Goal: Task Accomplishment & Management: Use online tool/utility

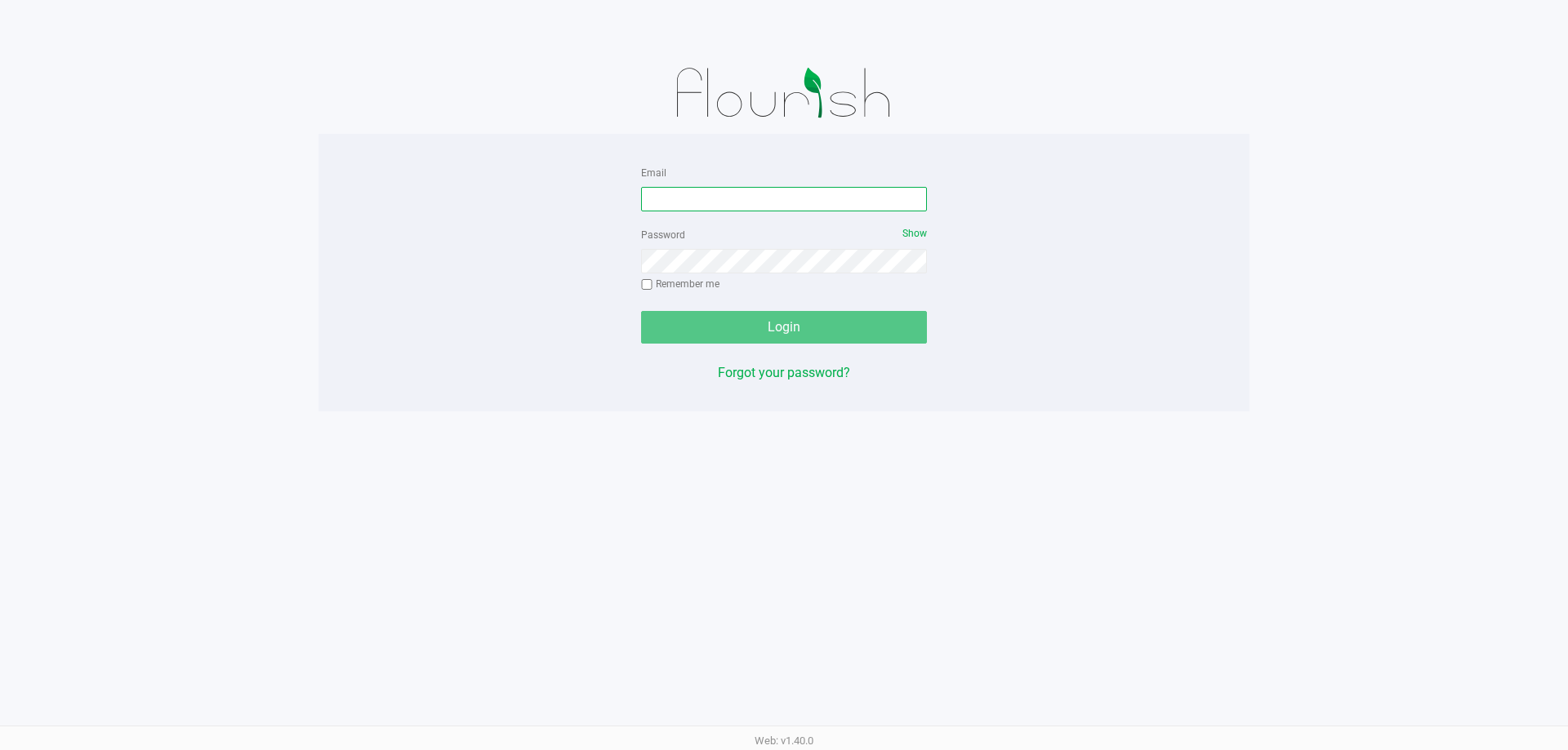
click at [735, 201] on input "Email" at bounding box center [784, 199] width 286 height 24
type input "[EMAIL_ADDRESS][DOMAIN_NAME]"
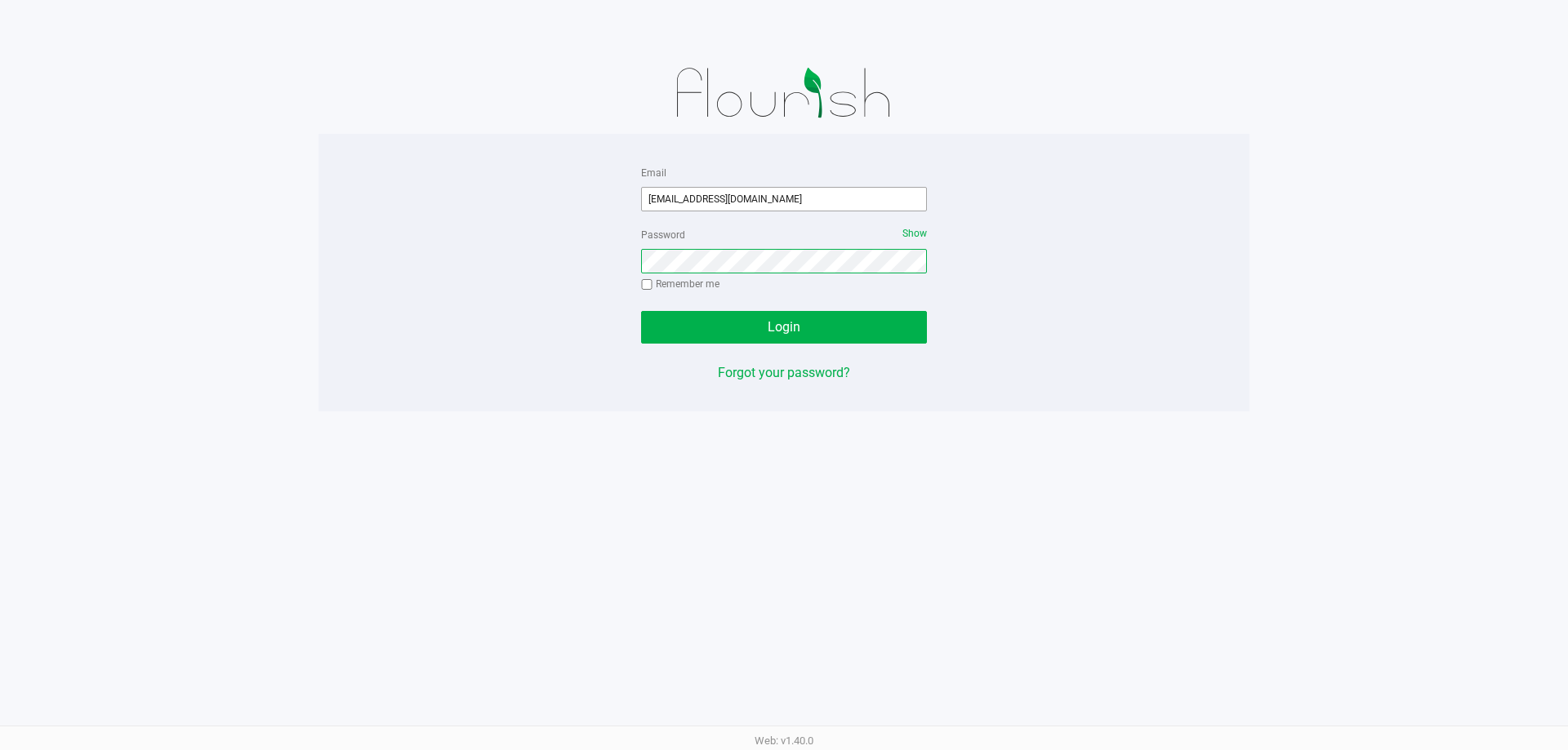
click at [641, 311] on button "Login" at bounding box center [784, 327] width 286 height 33
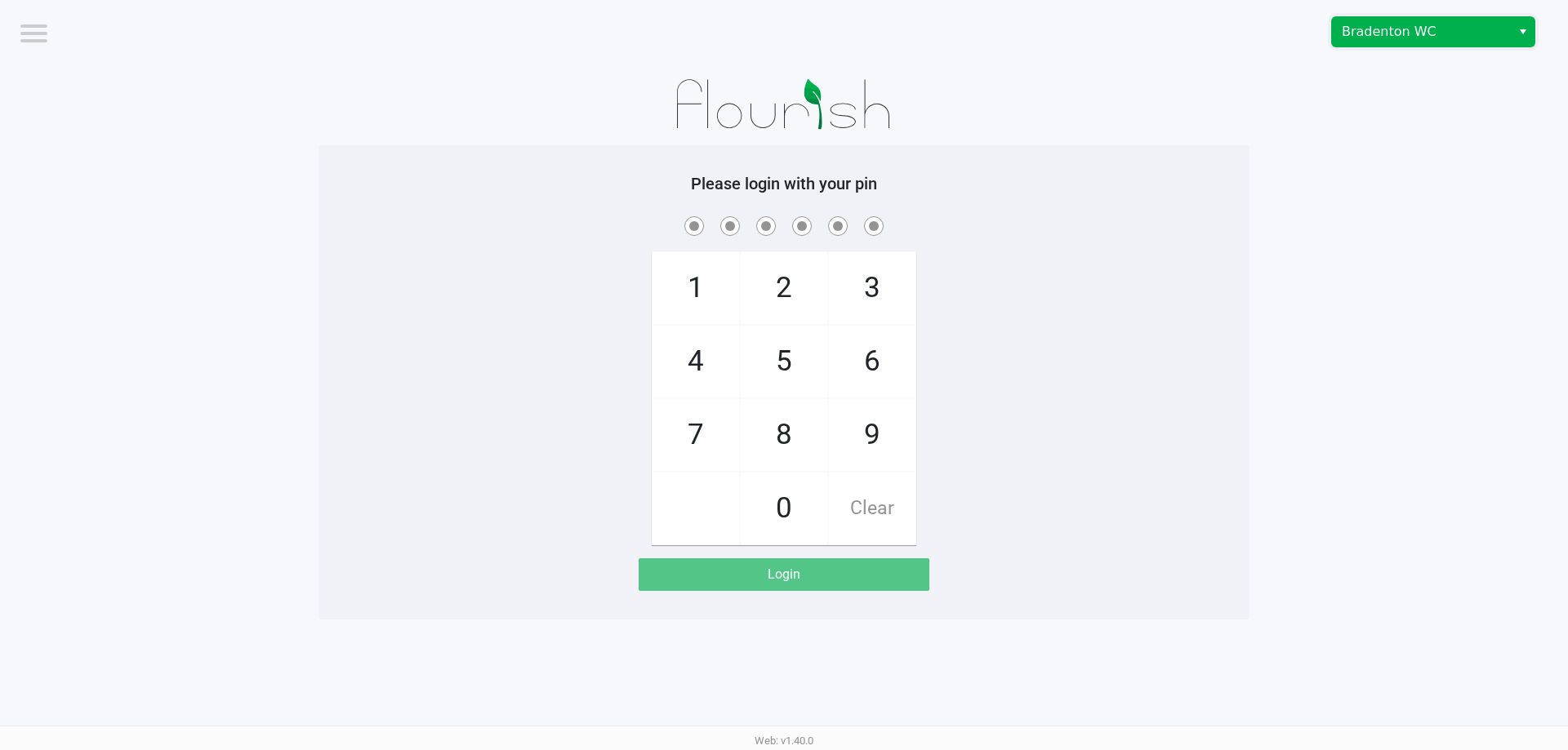
click at [1405, 20] on span "Bradenton WC" at bounding box center [1422, 32] width 179 height 30
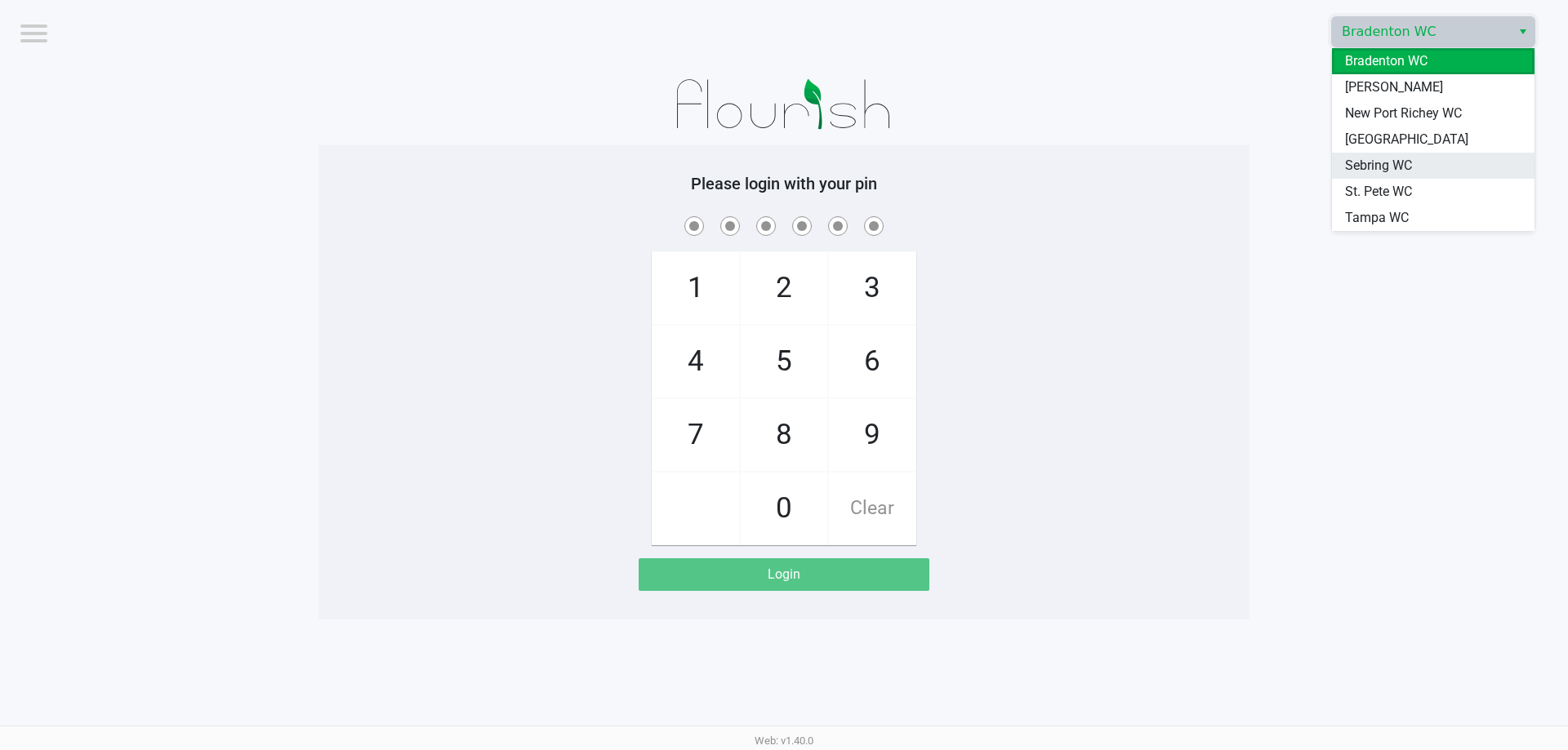
click at [1388, 165] on span "Sebring WC" at bounding box center [1379, 165] width 67 height 20
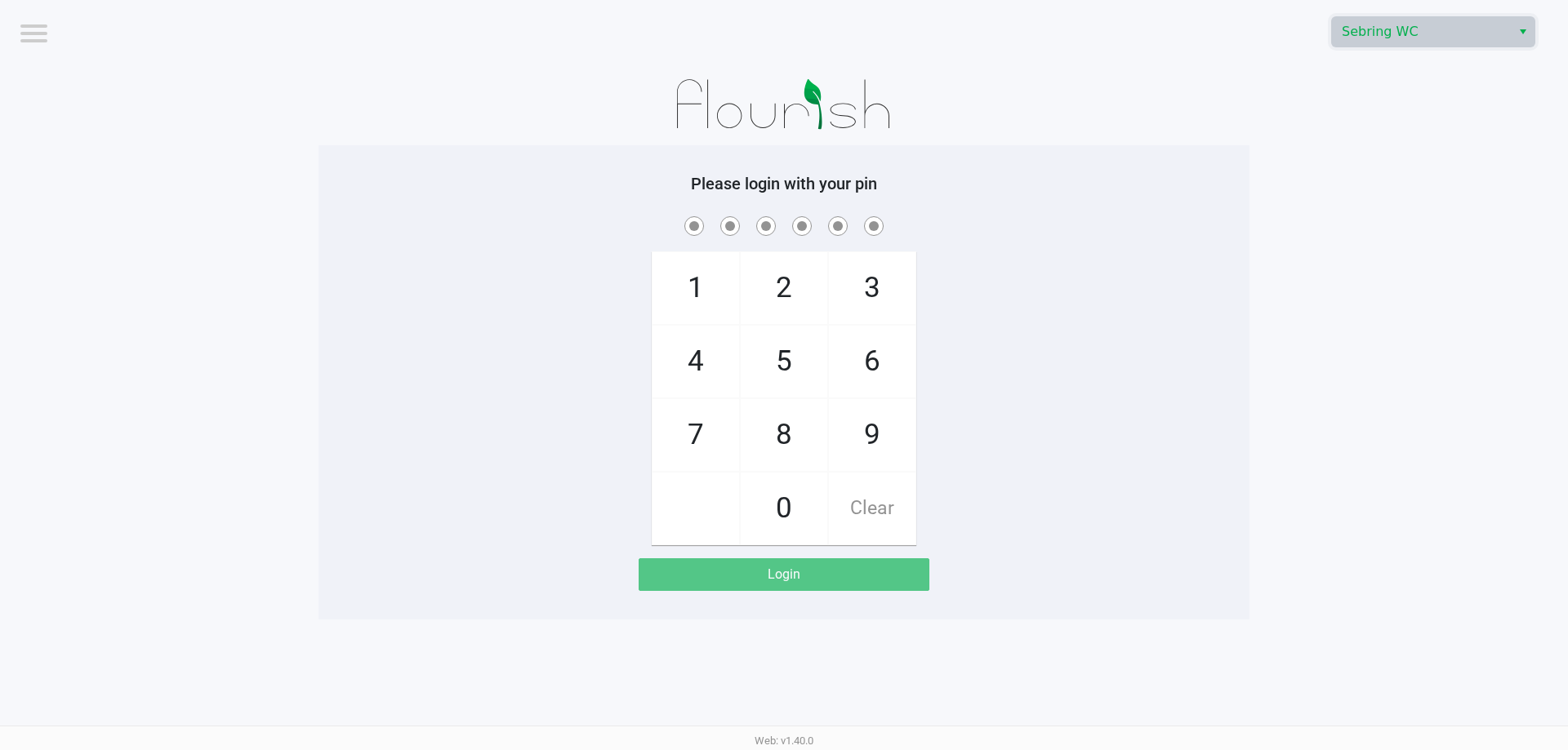
click at [1155, 386] on div "1 4 7 2 5 8 0 3 6 9 Clear" at bounding box center [784, 379] width 931 height 333
checkbox input "true"
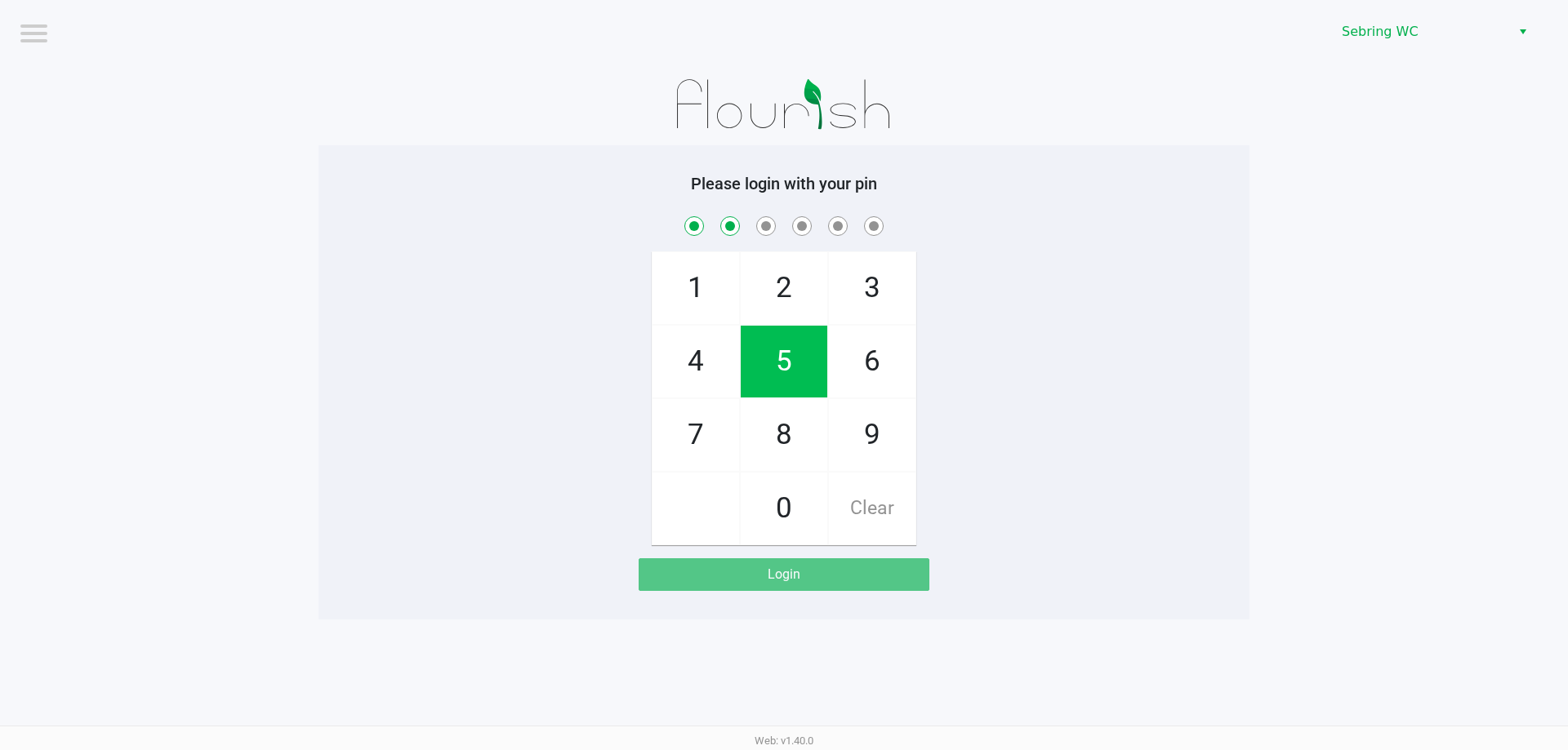
checkbox input "true"
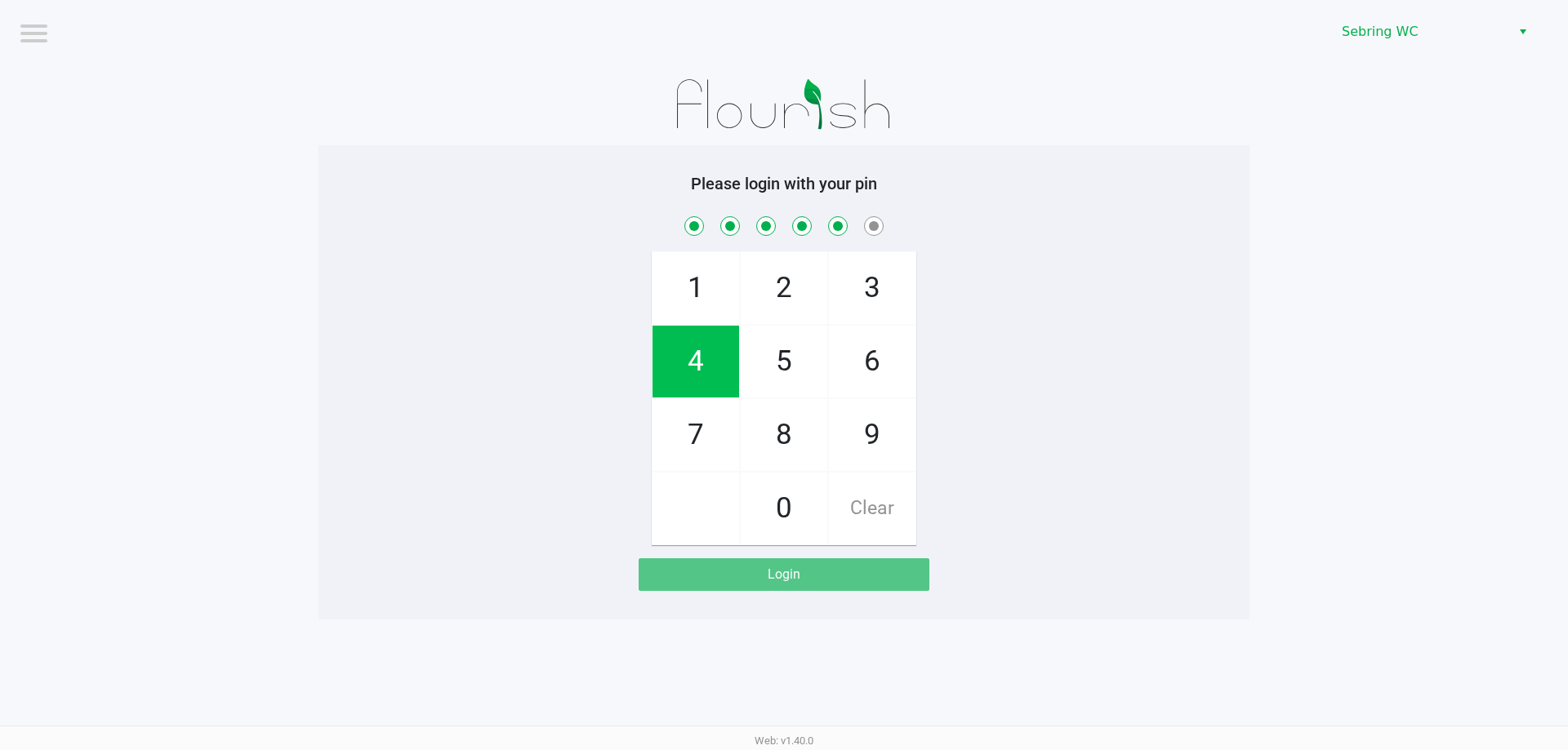
checkbox input "true"
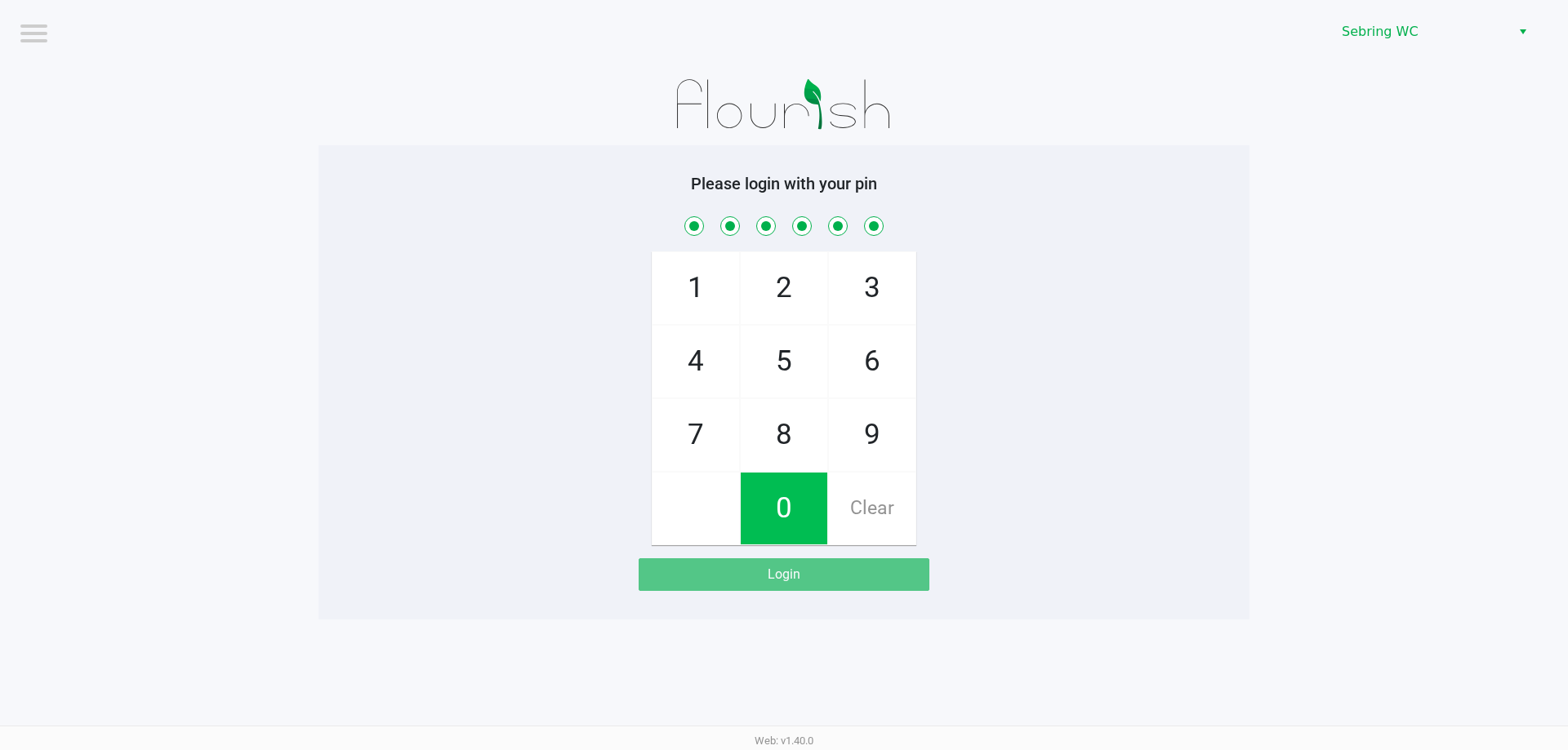
checkbox input "true"
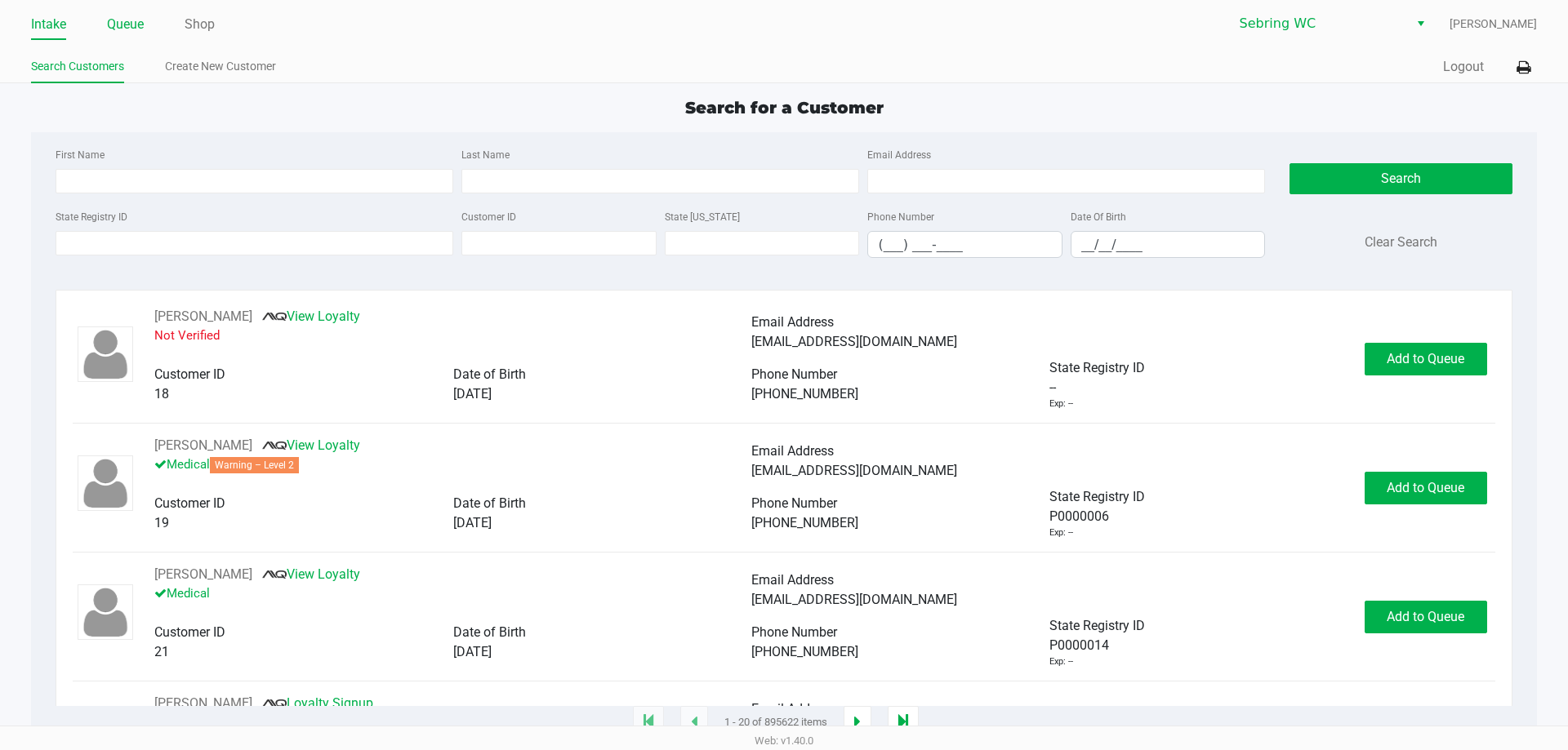
click at [115, 23] on link "Queue" at bounding box center [125, 24] width 36 height 23
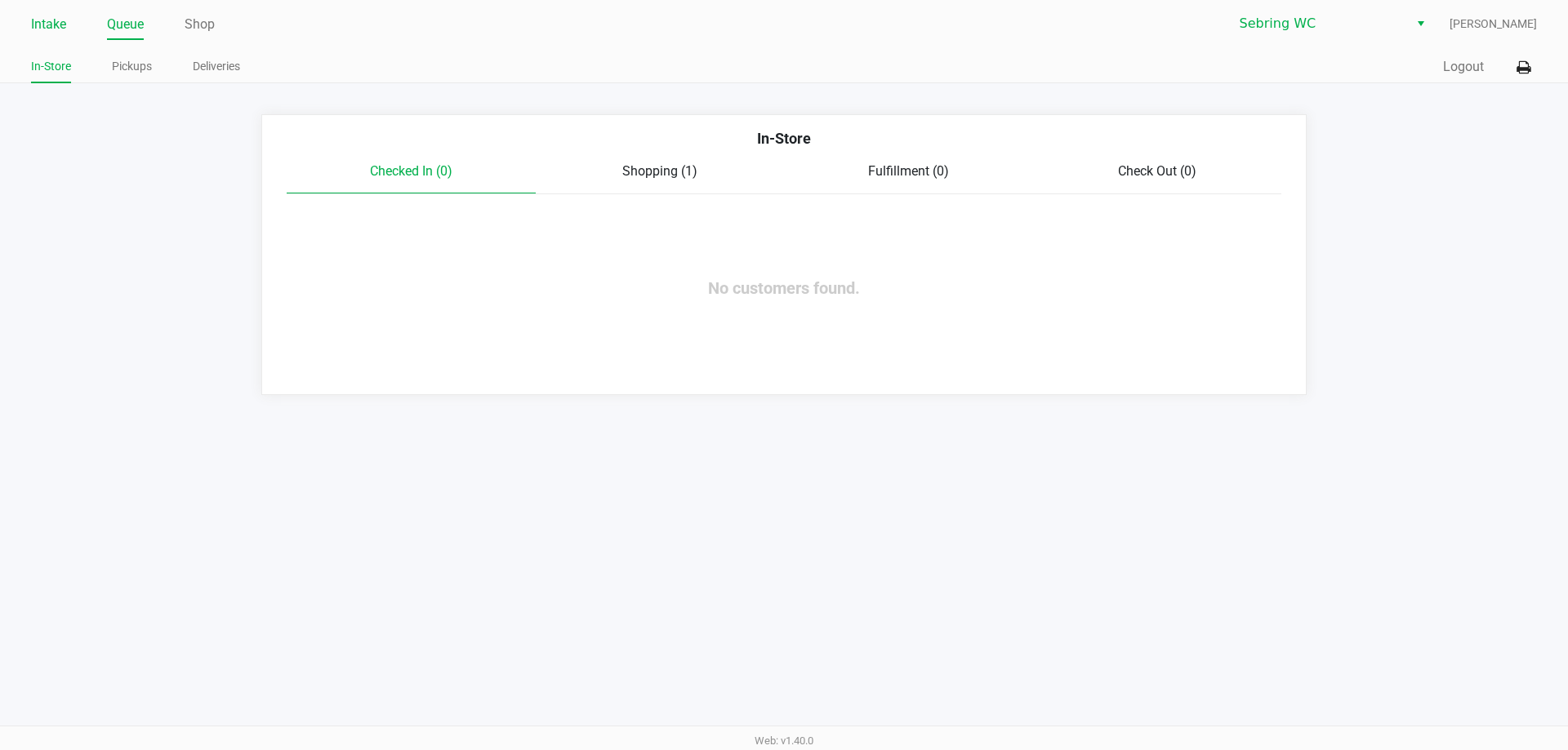
click at [59, 23] on link "Intake" at bounding box center [48, 24] width 35 height 23
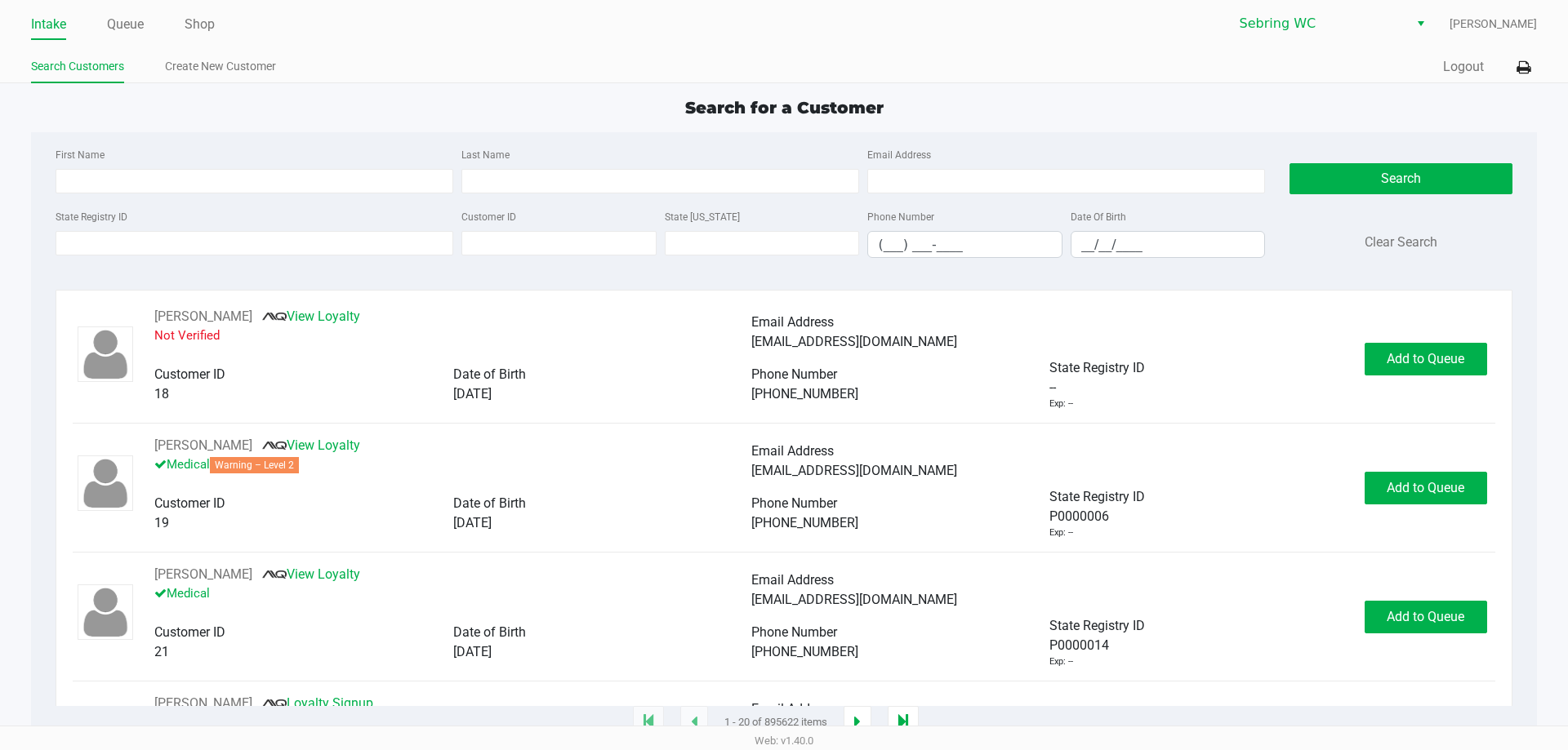
click at [173, 137] on div "First Name Last Name Email Address State Registry ID Customer ID State ID Phone…" at bounding box center [783, 208] width 1481 height 151
click at [117, 24] on link "Queue" at bounding box center [125, 24] width 36 height 23
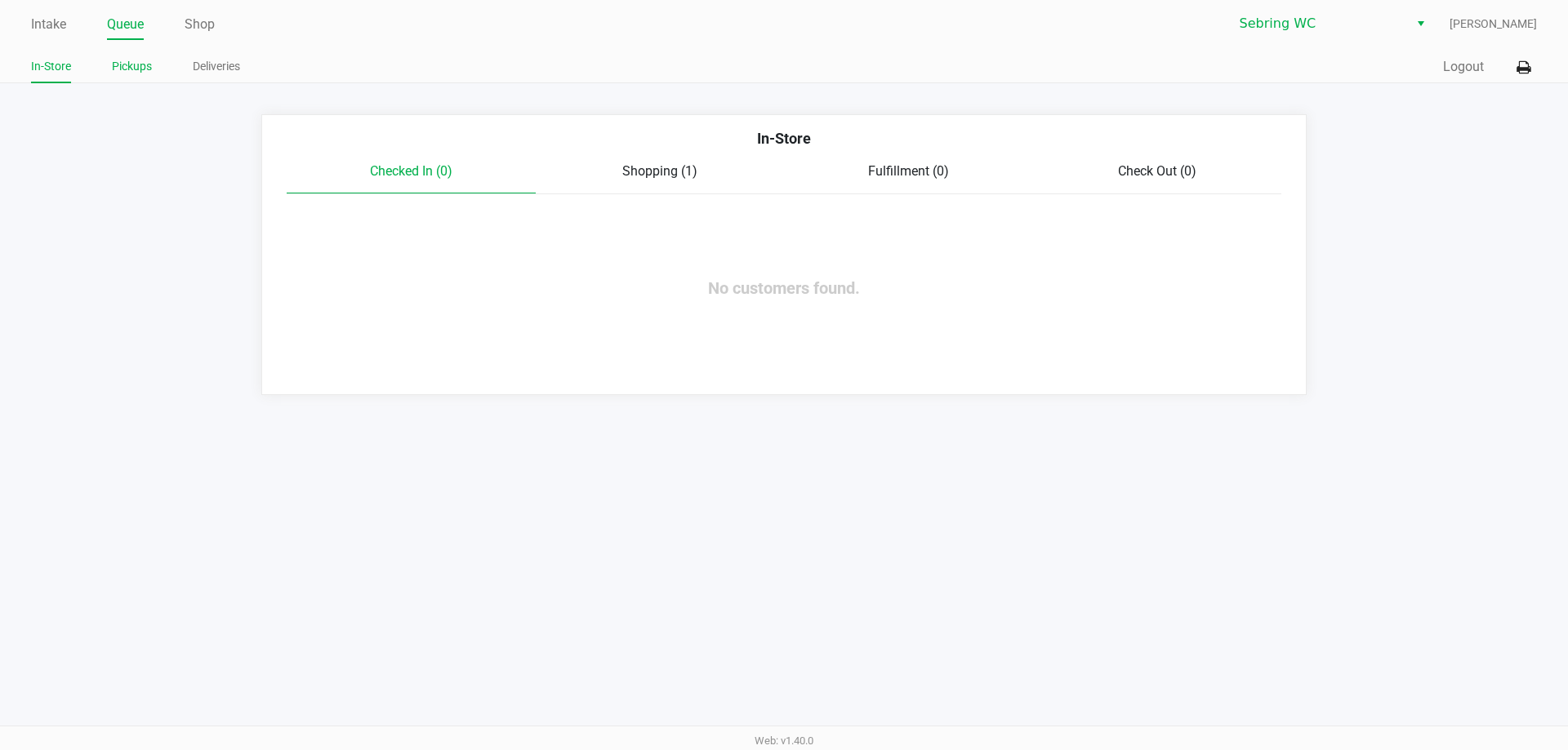
click at [122, 60] on link "Pickups" at bounding box center [131, 66] width 40 height 20
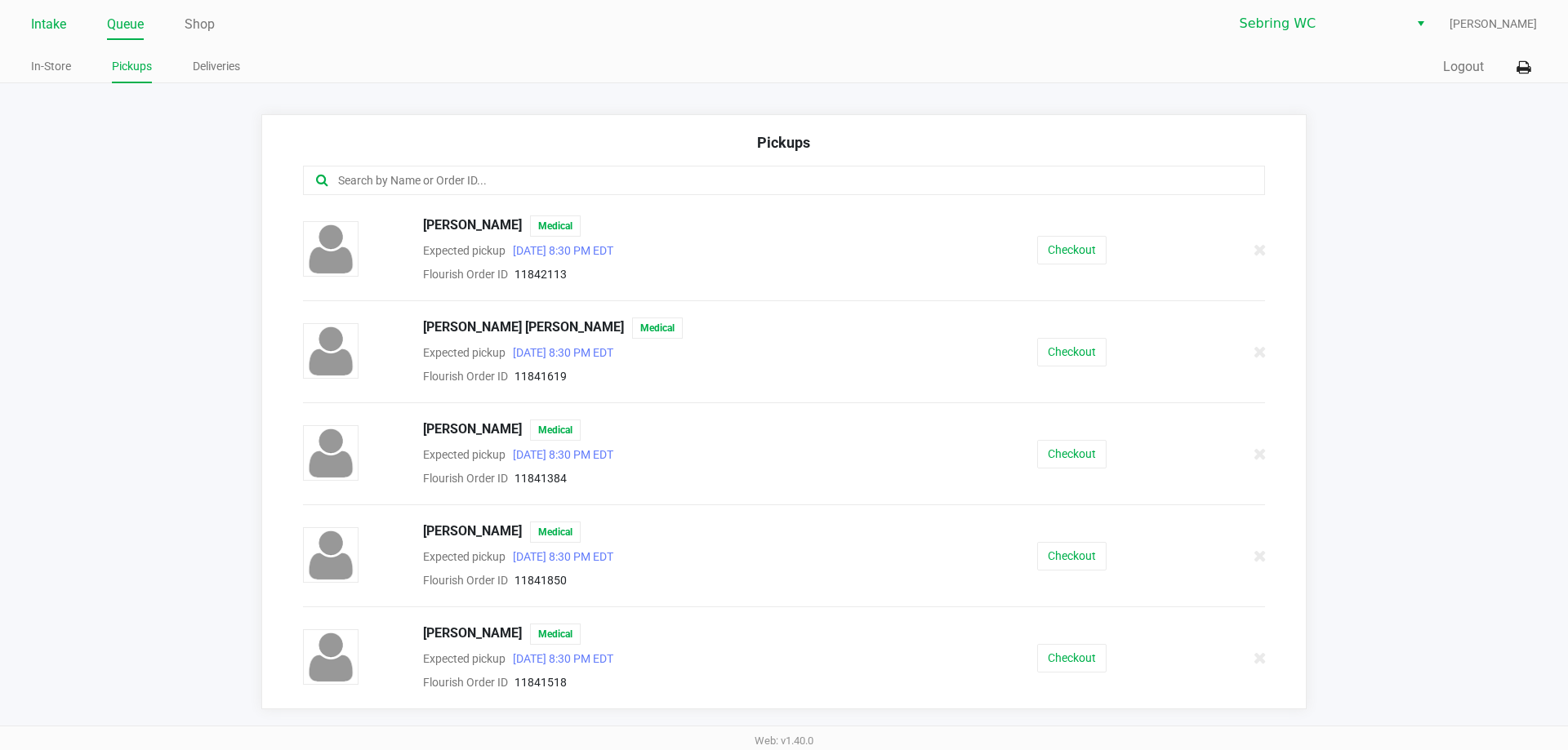
click at [49, 23] on link "Intake" at bounding box center [48, 24] width 35 height 23
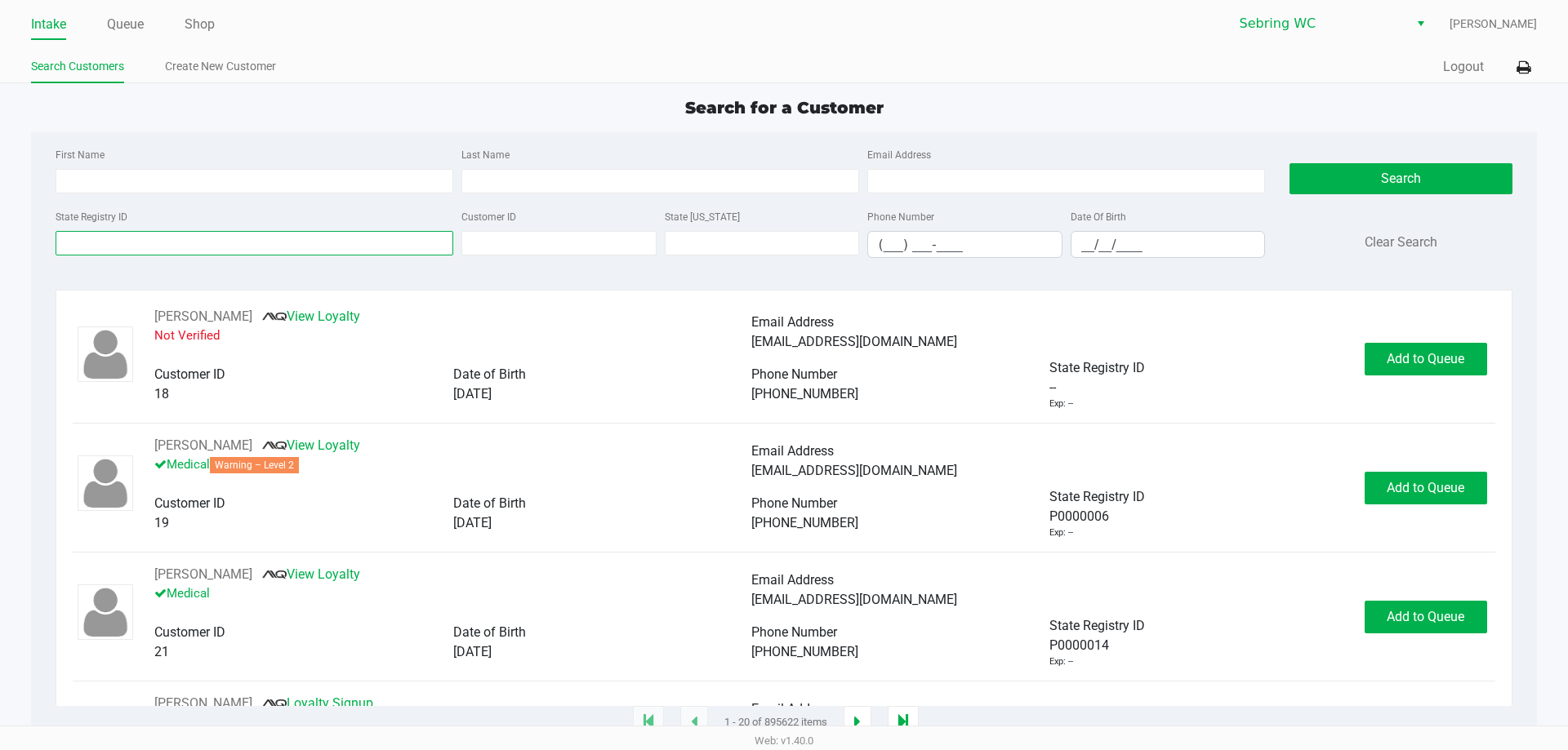
click at [334, 243] on input "State Registry ID" at bounding box center [254, 243] width 398 height 24
click at [449, 109] on div "Search for a Customer" at bounding box center [783, 108] width 1530 height 24
click at [565, 138] on div "First Name Last Name Email Address State Registry ID Customer ID State ID Phone…" at bounding box center [783, 208] width 1481 height 151
click at [339, 159] on div "First Name" at bounding box center [254, 169] width 406 height 49
click at [1464, 73] on button "Logout" at bounding box center [1464, 66] width 41 height 20
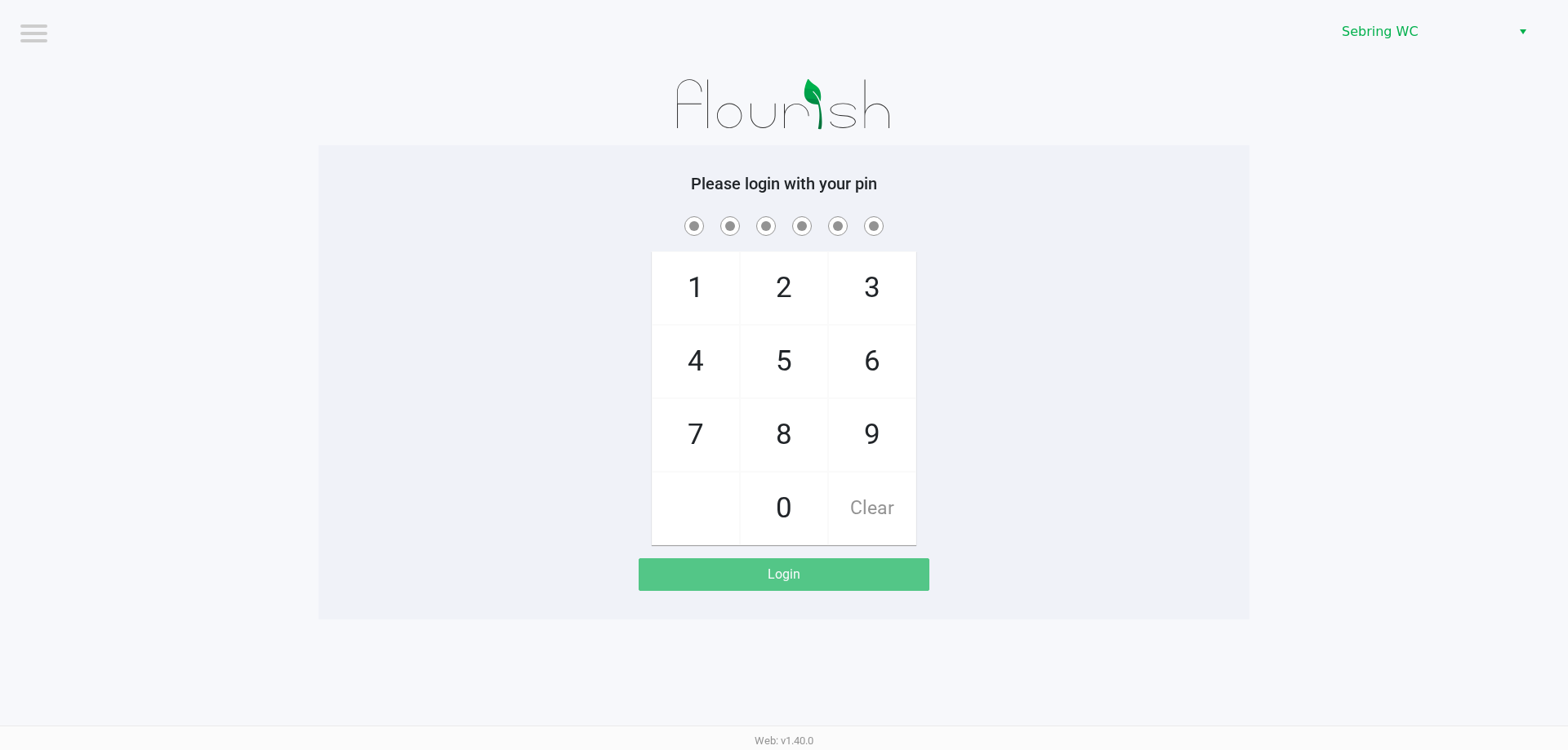
click at [493, 534] on div "1 4 7 2 5 8 0 3 6 9 Clear" at bounding box center [784, 379] width 931 height 333
click at [435, 695] on div "Logout Sebring WC Please login with your pin 1 4 7 2 5 8 0 3 6 9 Clear Login We…" at bounding box center [784, 375] width 1568 height 750
click at [373, 321] on div "1 4 7 2 5 8 0 3 6 9 Clear" at bounding box center [784, 379] width 931 height 333
click at [1026, 483] on div "1 4 7 2 5 8 0 3 6 9 Clear" at bounding box center [784, 379] width 931 height 333
click at [1075, 423] on div "1 4 7 2 5 8 0 3 6 9 Clear" at bounding box center [784, 379] width 931 height 333
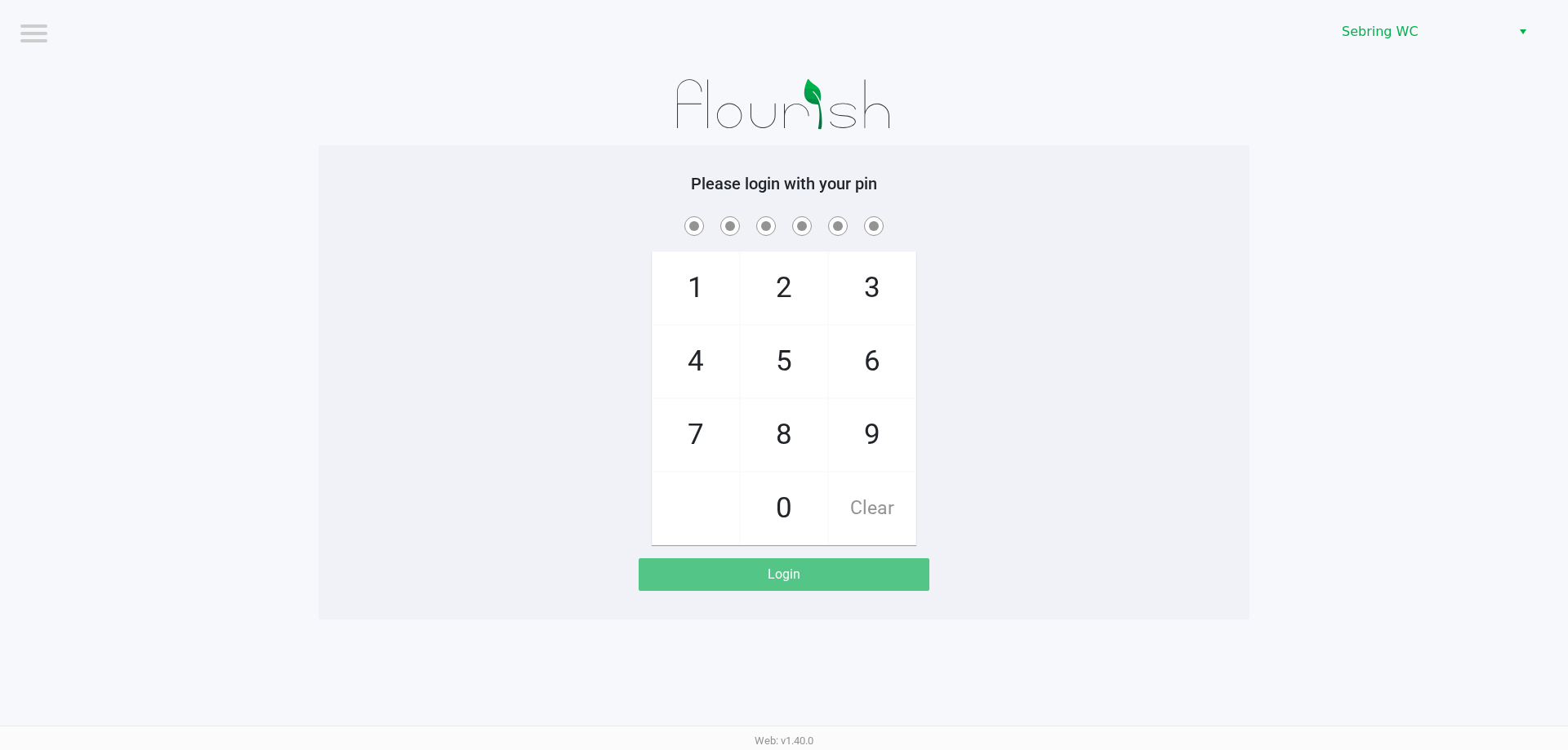
click at [1076, 423] on div "1 4 7 2 5 8 0 3 6 9 Clear" at bounding box center [784, 379] width 931 height 333
click at [502, 553] on div "Please login with your pin 1 4 7 2 5 8 0 3 6 9 Clear Login" at bounding box center [784, 383] width 931 height 417
click at [394, 364] on div "1 4 7 2 5 8 0 3 6 9 Clear" at bounding box center [784, 379] width 931 height 333
click at [438, 627] on div "Logout Sebring WC Please login with your pin 1 4 7 2 5 8 0 3 6 9 Clear Login We…" at bounding box center [784, 375] width 1568 height 750
click at [337, 573] on app-pos-login "Please login with your pin 1 4 7 2 5 8 0 3 6 9 Clear Login" at bounding box center [784, 383] width 907 height 417
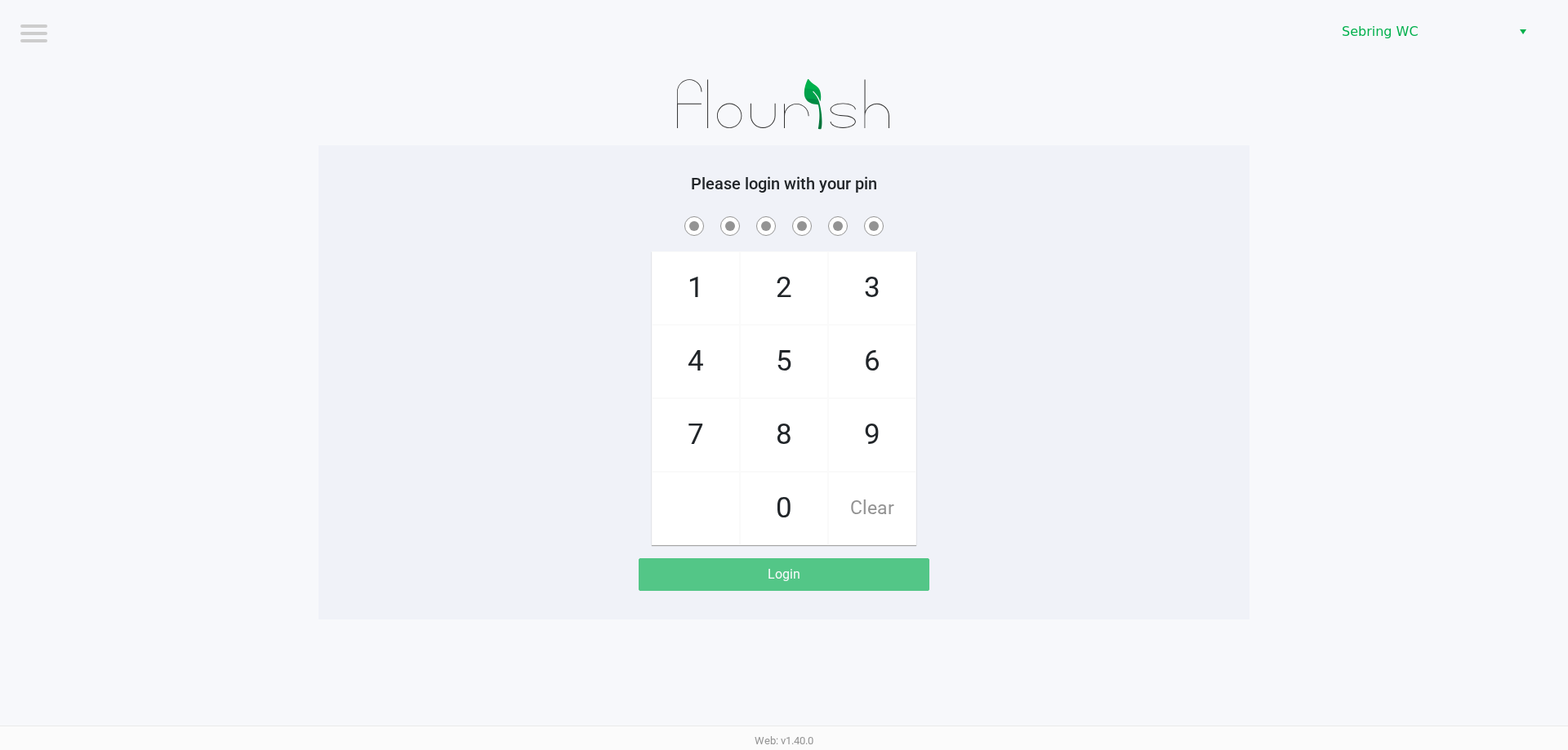
click at [554, 254] on div "1 4 7 2 5 8 0 3 6 9 Clear" at bounding box center [784, 379] width 931 height 333
click at [423, 358] on div "1 4 7 2 5 8 0 3 6 9 Clear" at bounding box center [784, 379] width 931 height 333
click at [525, 277] on div "1 4 7 2 5 8 0 3 6 9 Clear" at bounding box center [784, 379] width 931 height 333
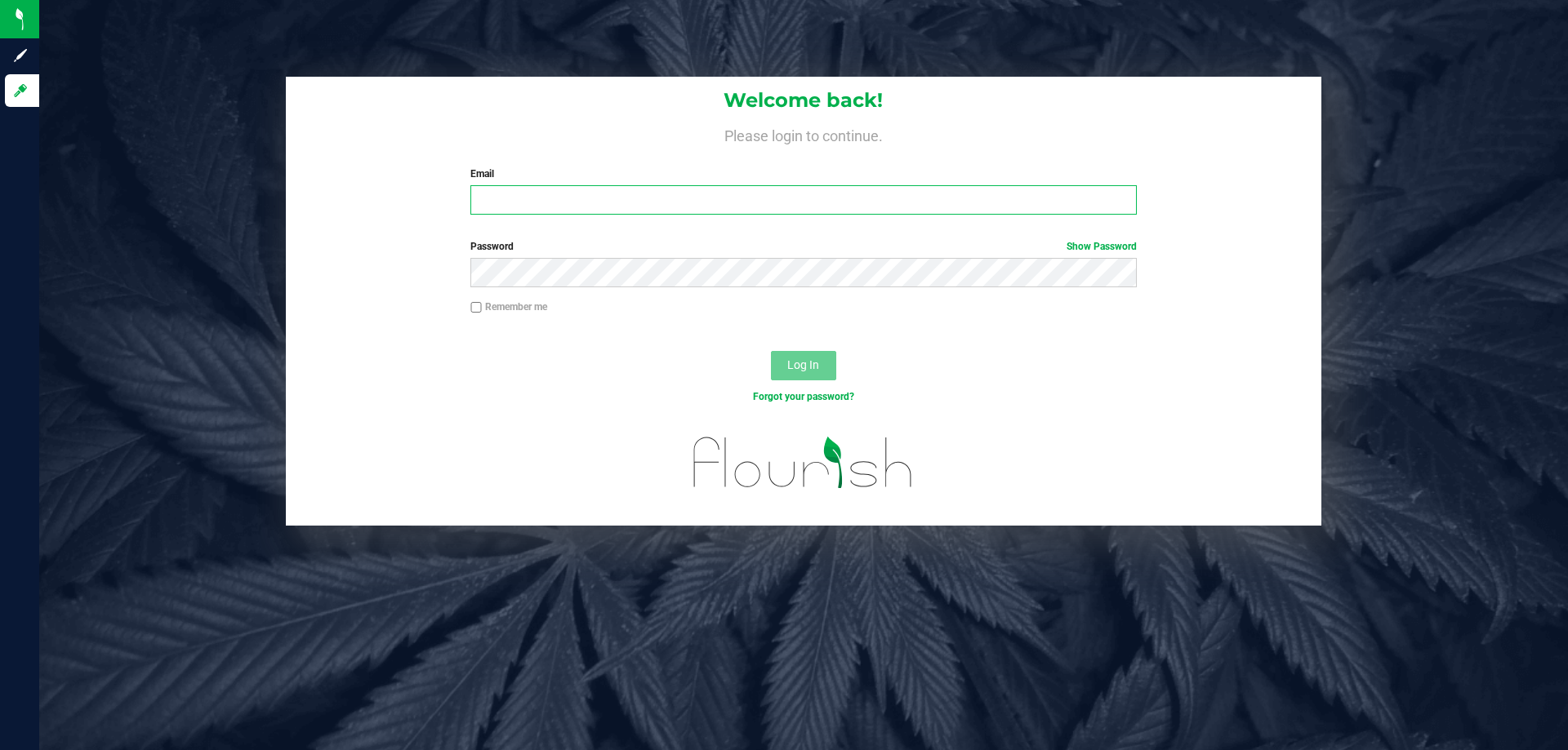
click at [696, 201] on input "Email" at bounding box center [804, 200] width 666 height 30
type input "[EMAIL_ADDRESS][DOMAIN_NAME]"
click at [771, 351] on button "Log In" at bounding box center [804, 366] width 65 height 30
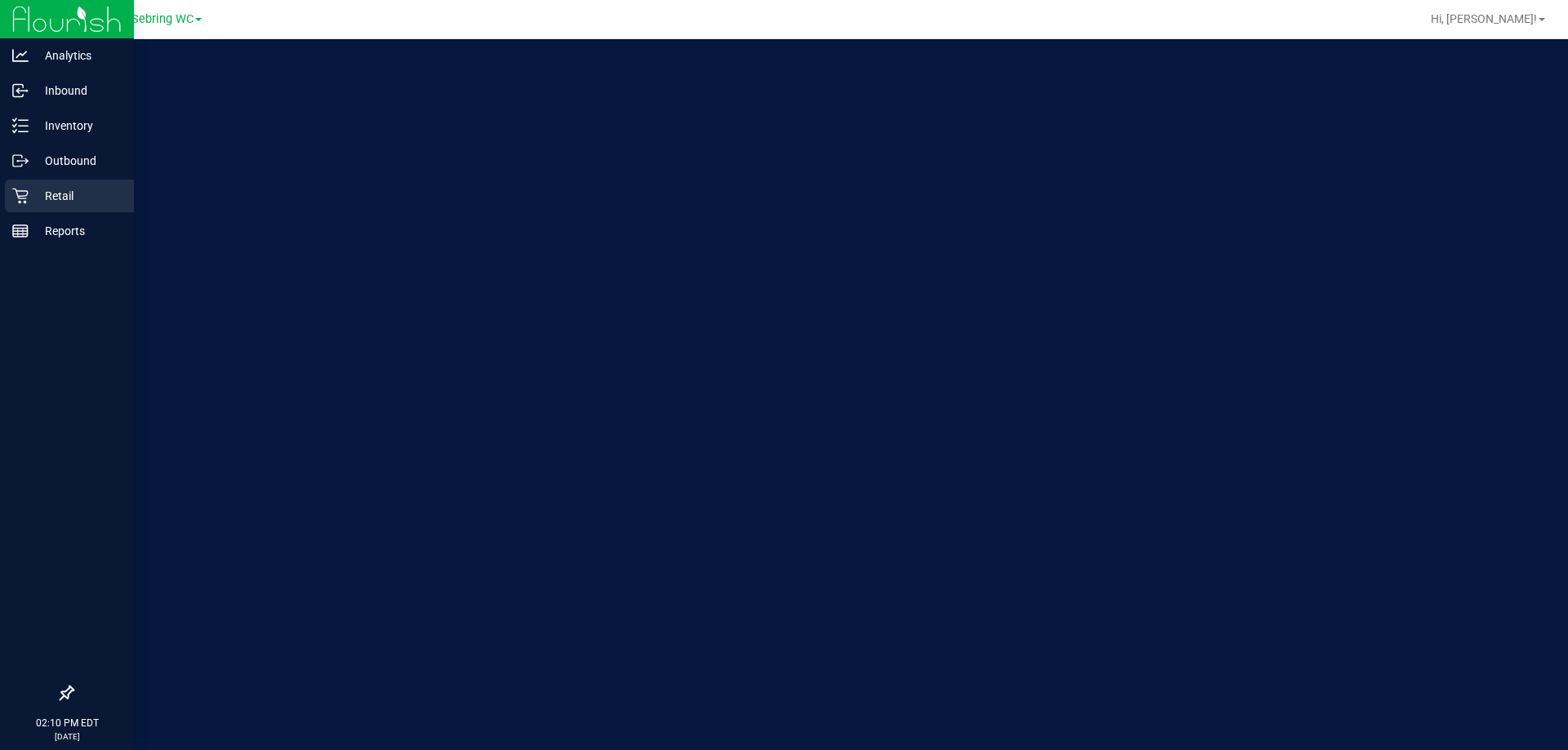
click at [23, 209] on div "Retail" at bounding box center [69, 196] width 129 height 33
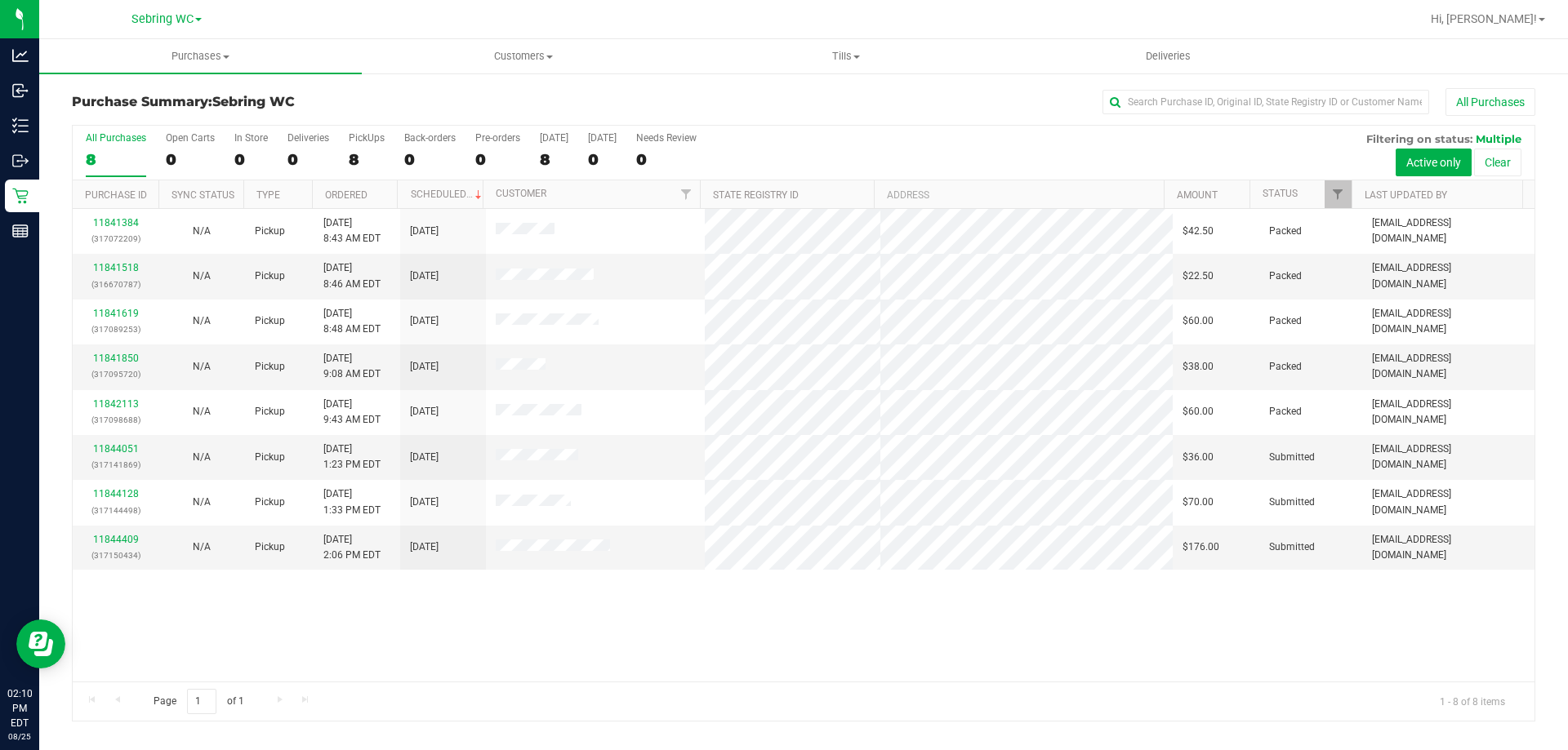
click at [617, 644] on div "11841384 (317072209) N/A Pickup [DATE] 8:43 AM EDT 8/25/2025 $42.50 Packed [EMA…" at bounding box center [804, 444] width 1462 height 472
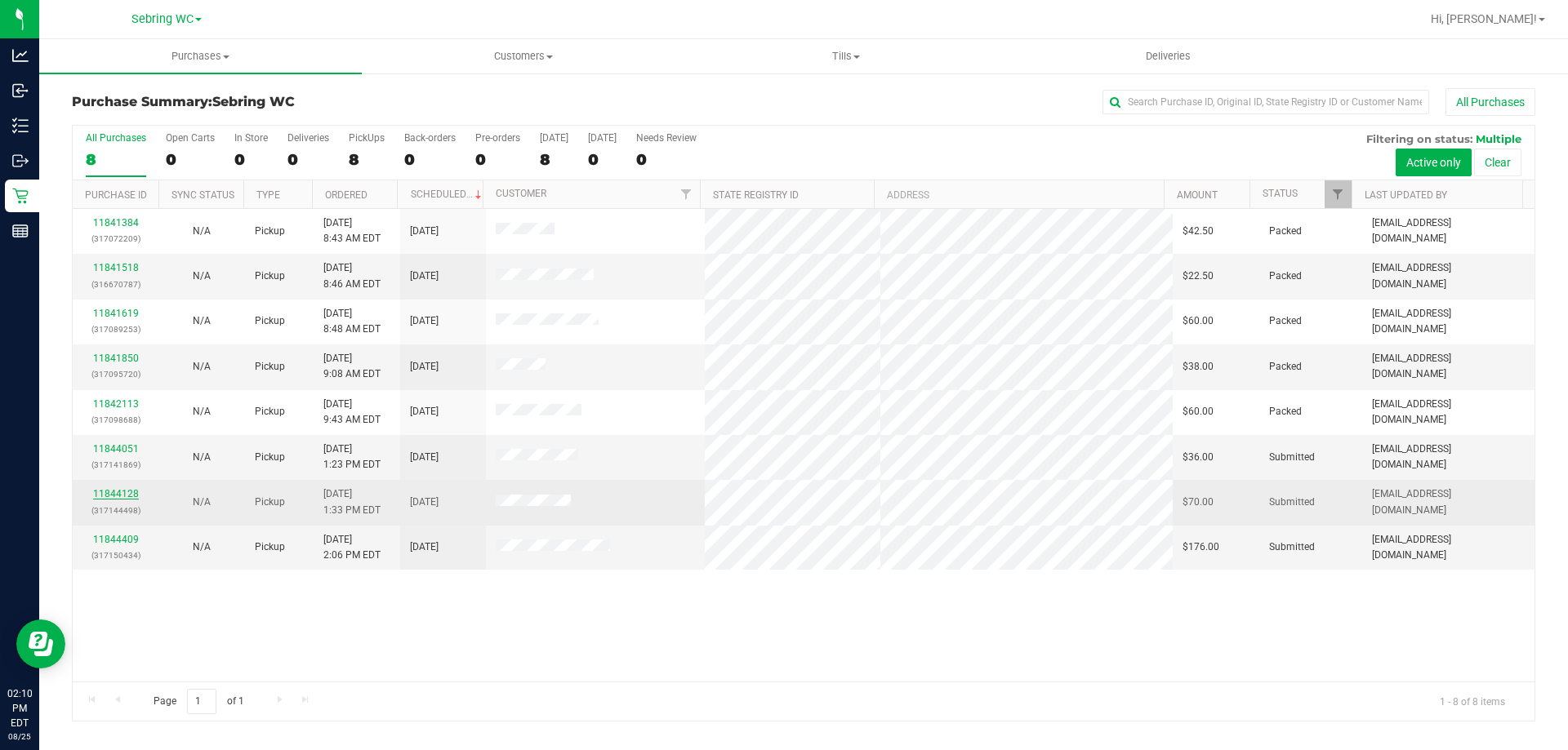
click at [111, 494] on link "11844128" at bounding box center [116, 494] width 46 height 11
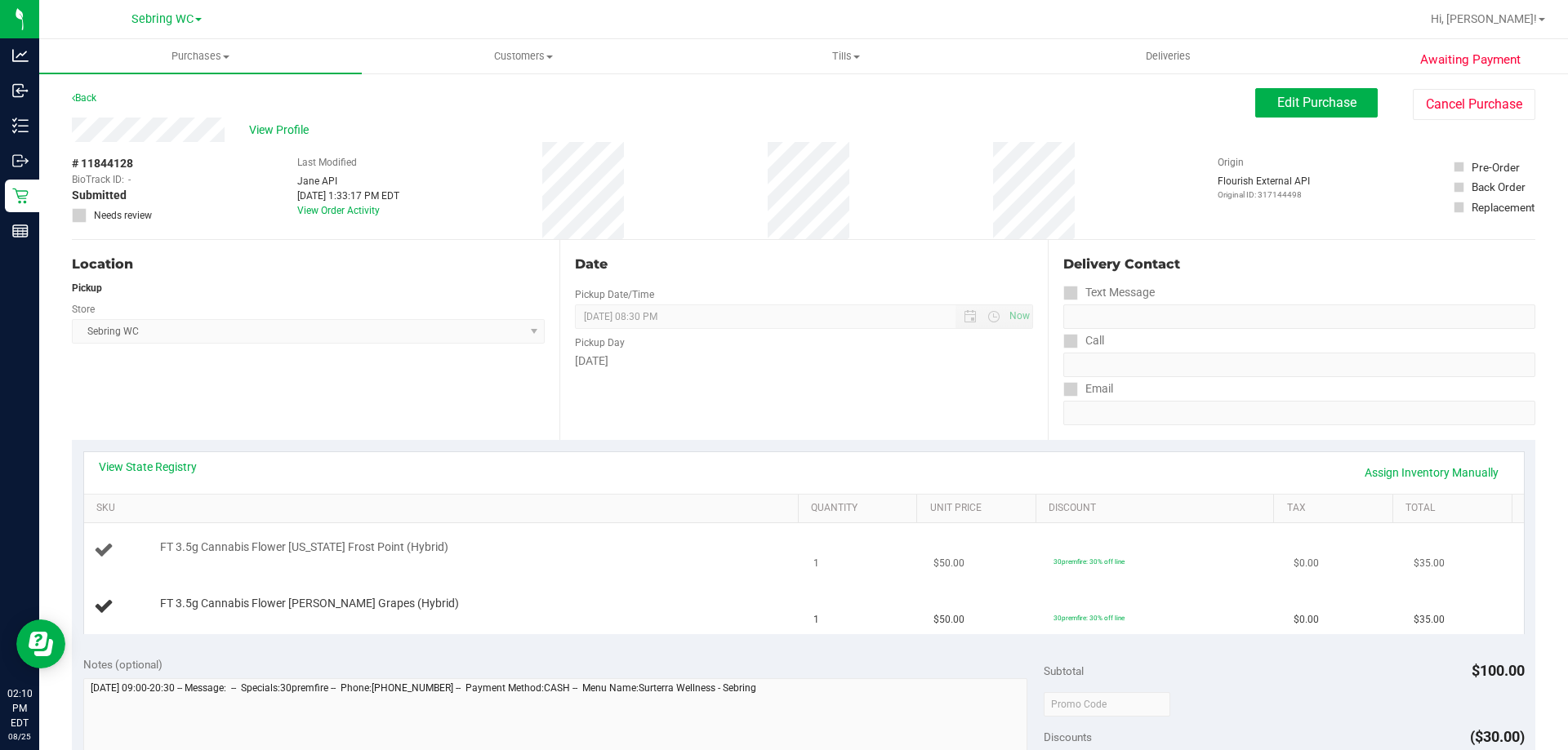
scroll to position [245, 0]
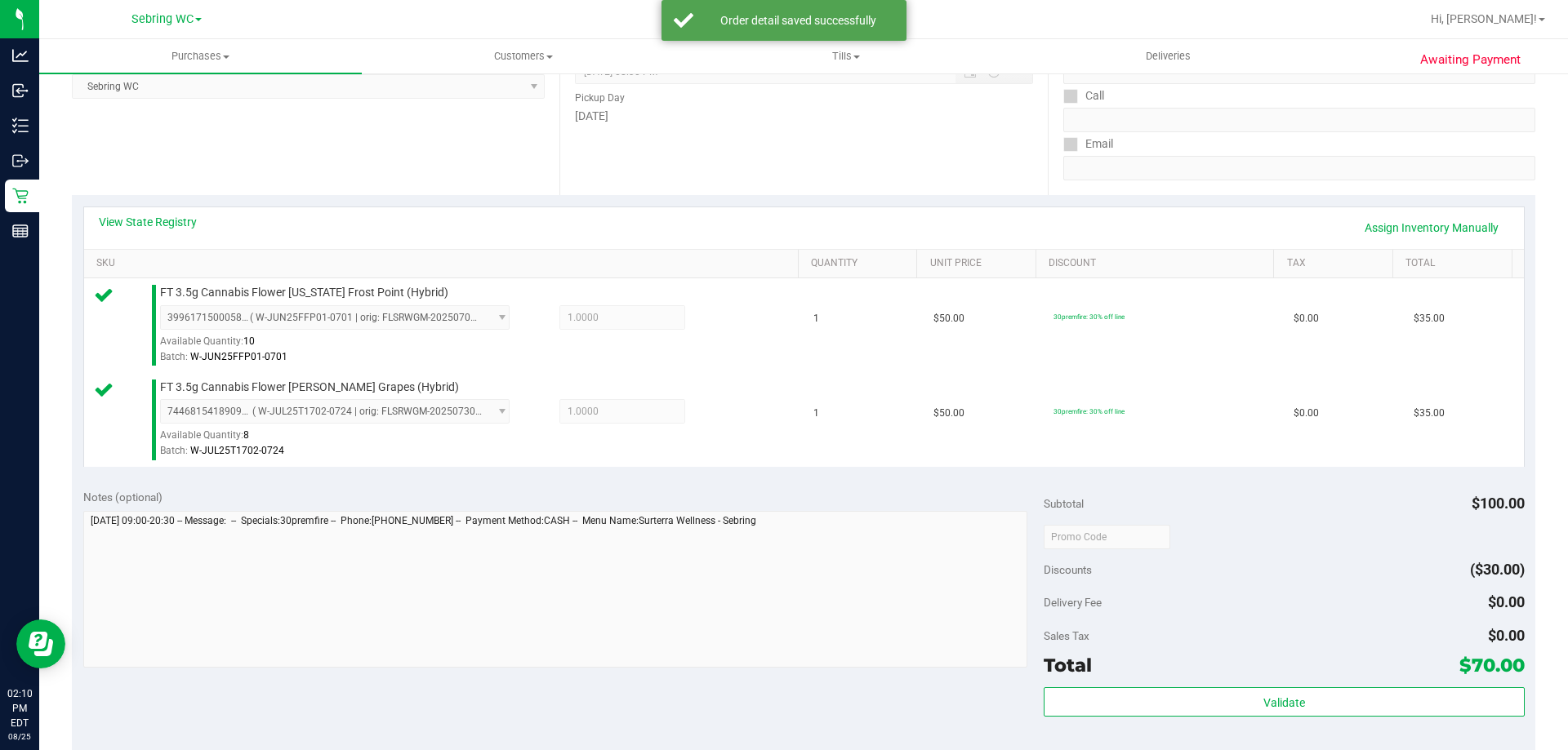
click at [1148, 721] on div "Validate" at bounding box center [1284, 724] width 480 height 74
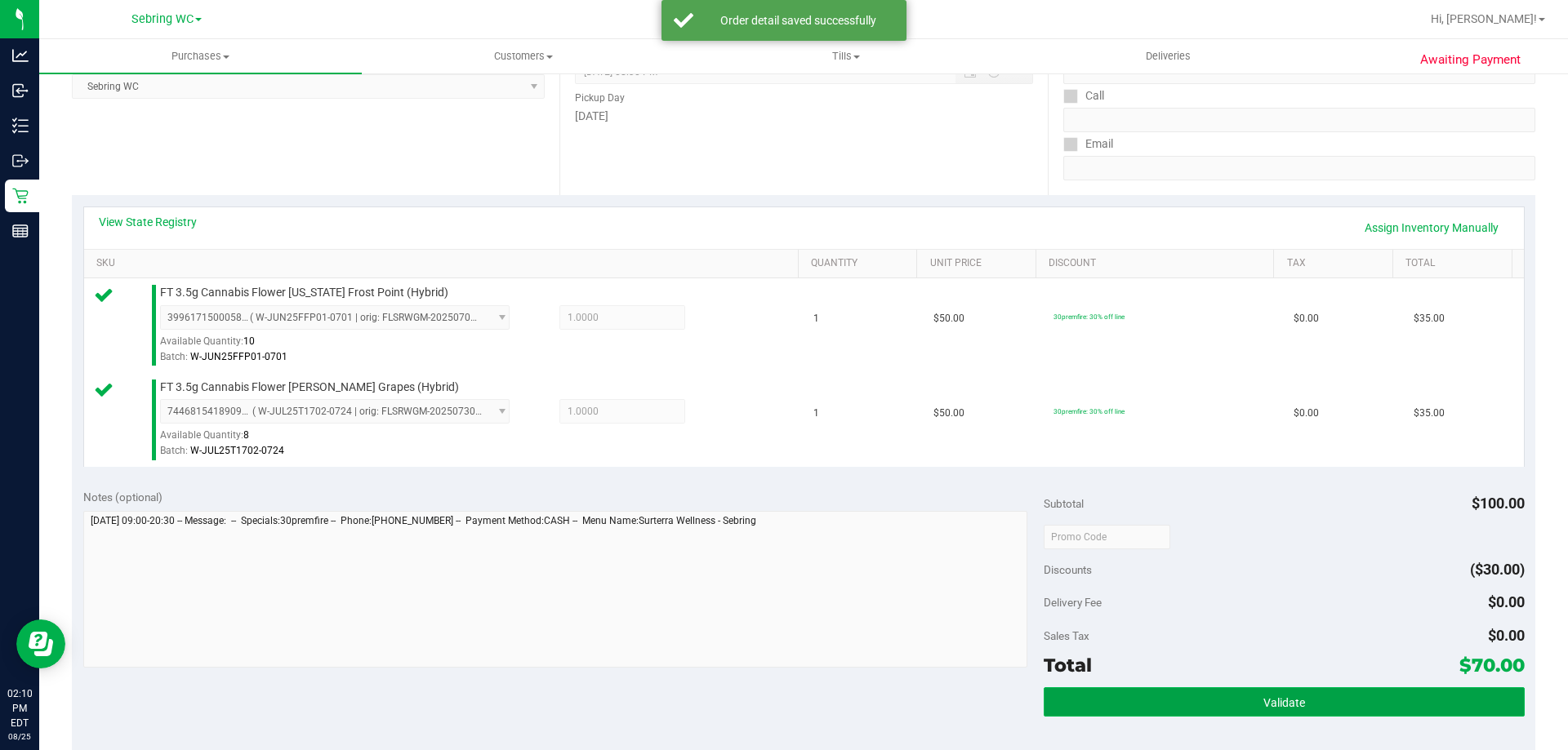
click at [1138, 709] on button "Validate" at bounding box center [1284, 702] width 480 height 30
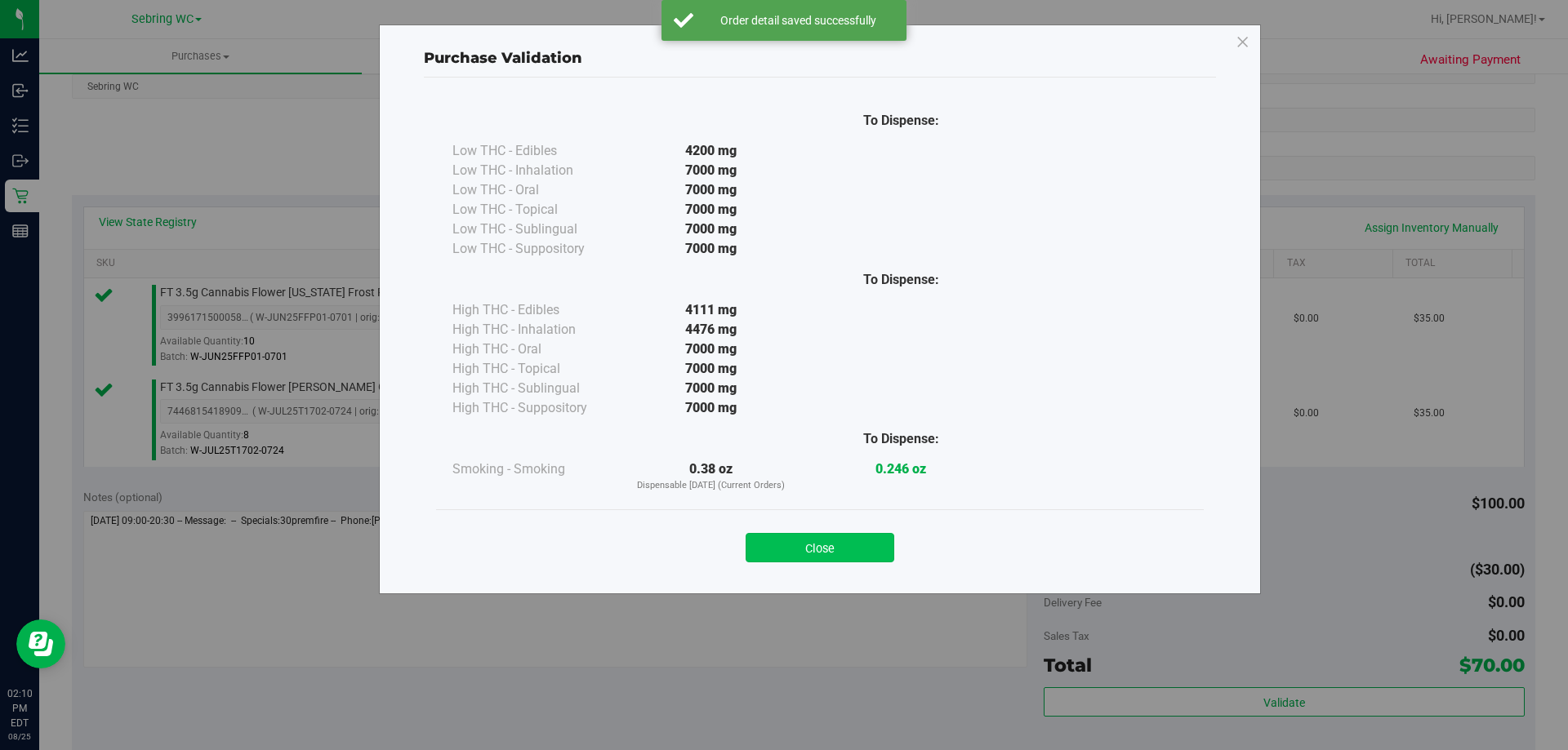
click at [808, 559] on button "Close" at bounding box center [819, 548] width 148 height 30
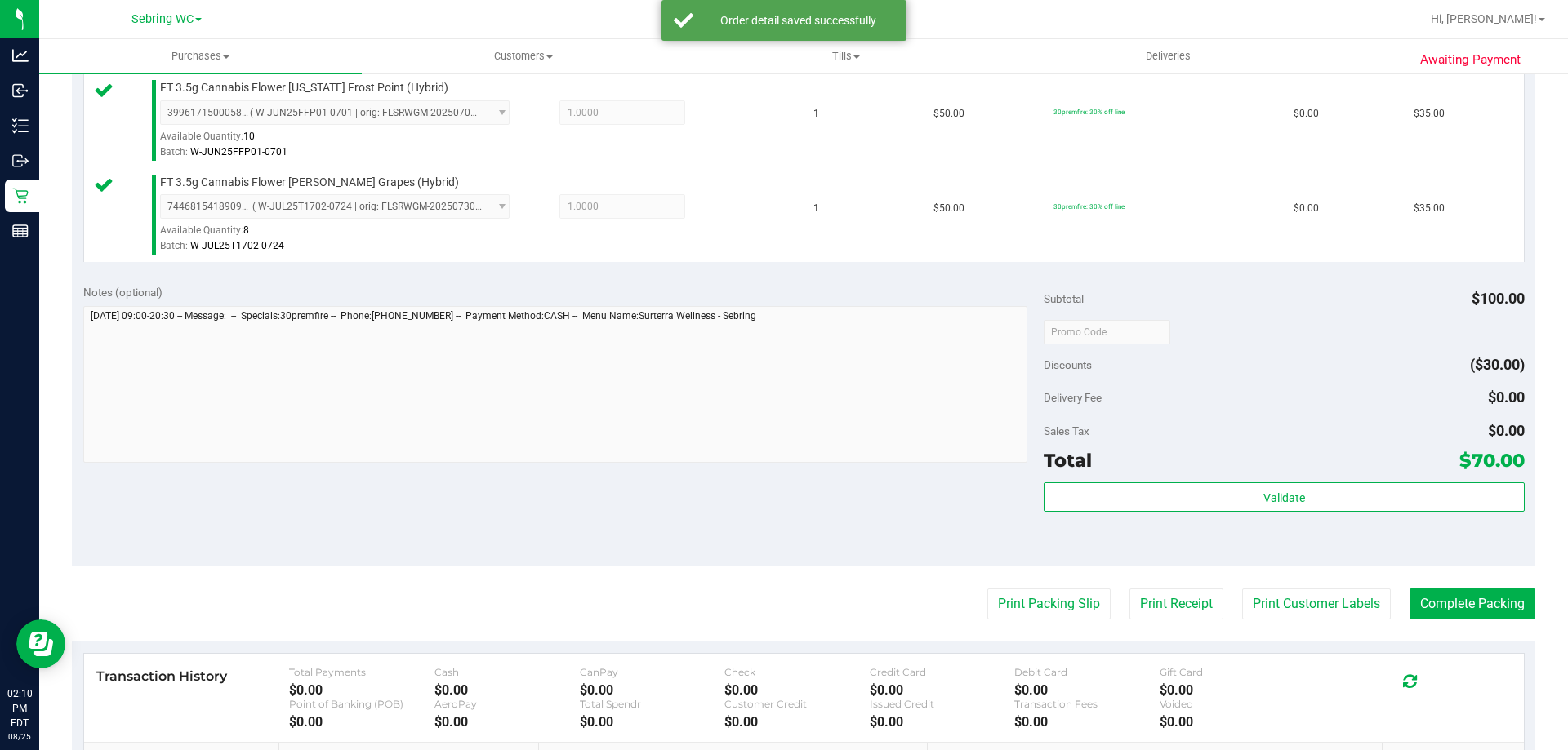
scroll to position [571, 0]
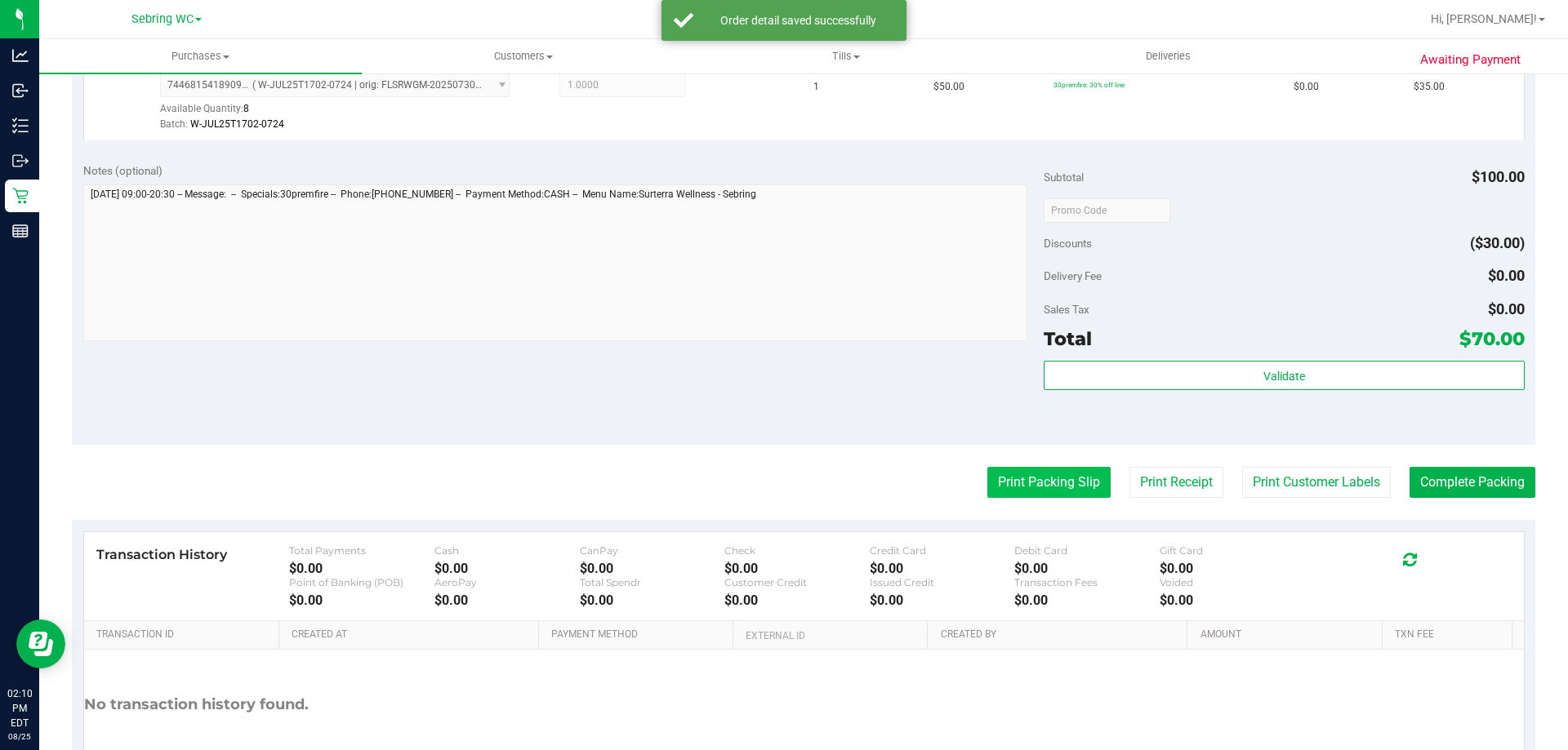
click at [1025, 486] on button "Print Packing Slip" at bounding box center [1049, 482] width 123 height 31
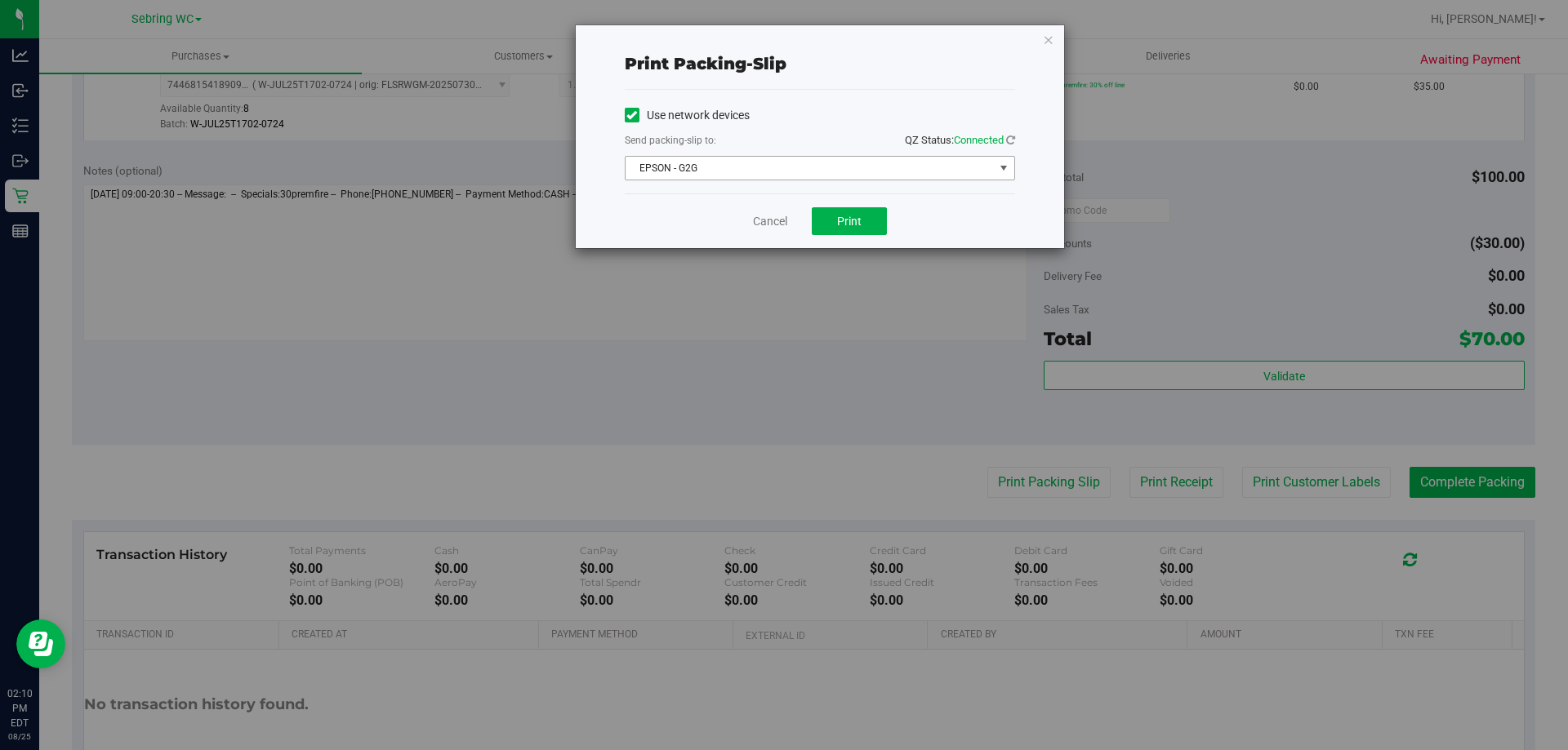
click at [851, 165] on span "EPSON - G2G" at bounding box center [809, 168] width 368 height 23
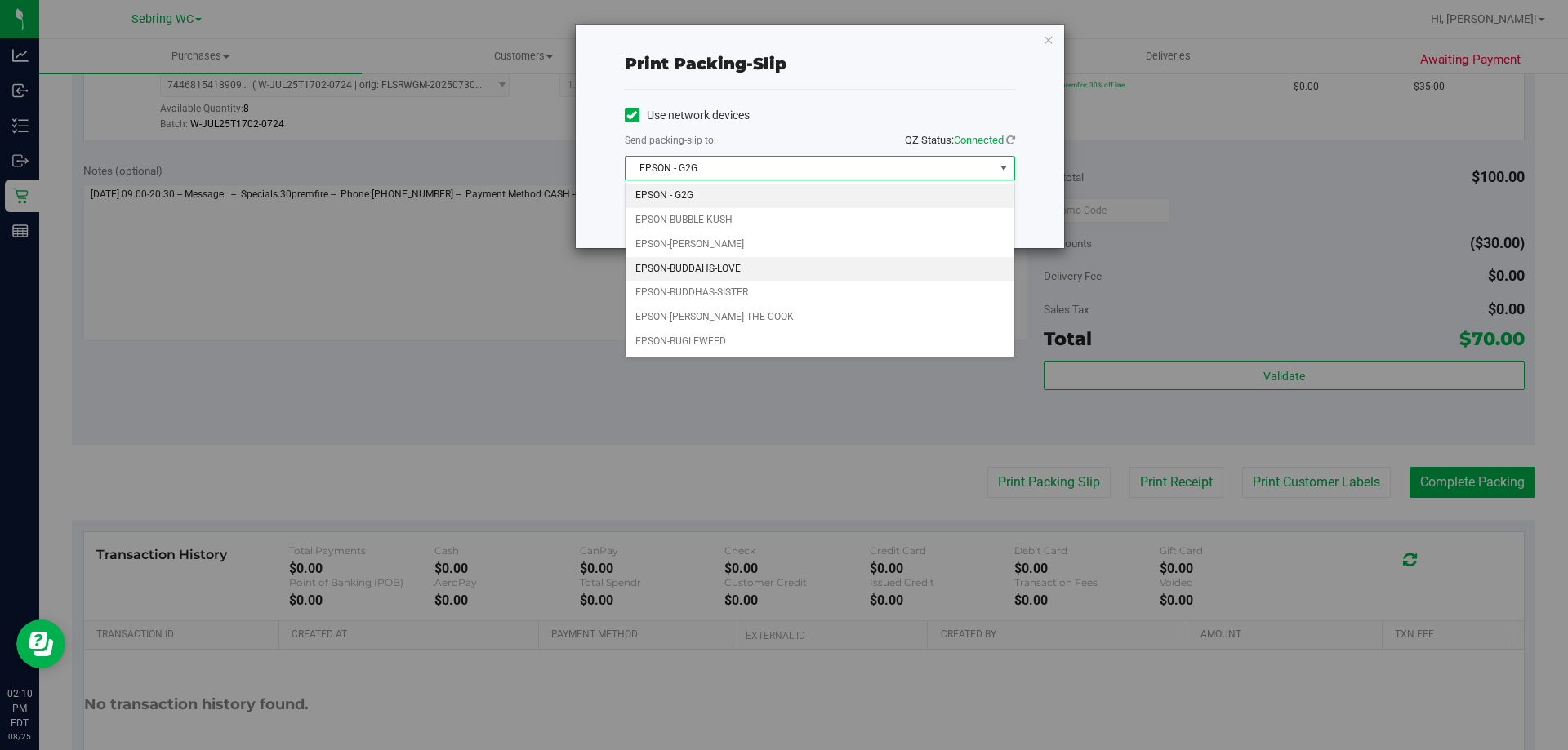
click at [743, 267] on li "EPSON-BUDDAHS-LOVE" at bounding box center [819, 269] width 389 height 24
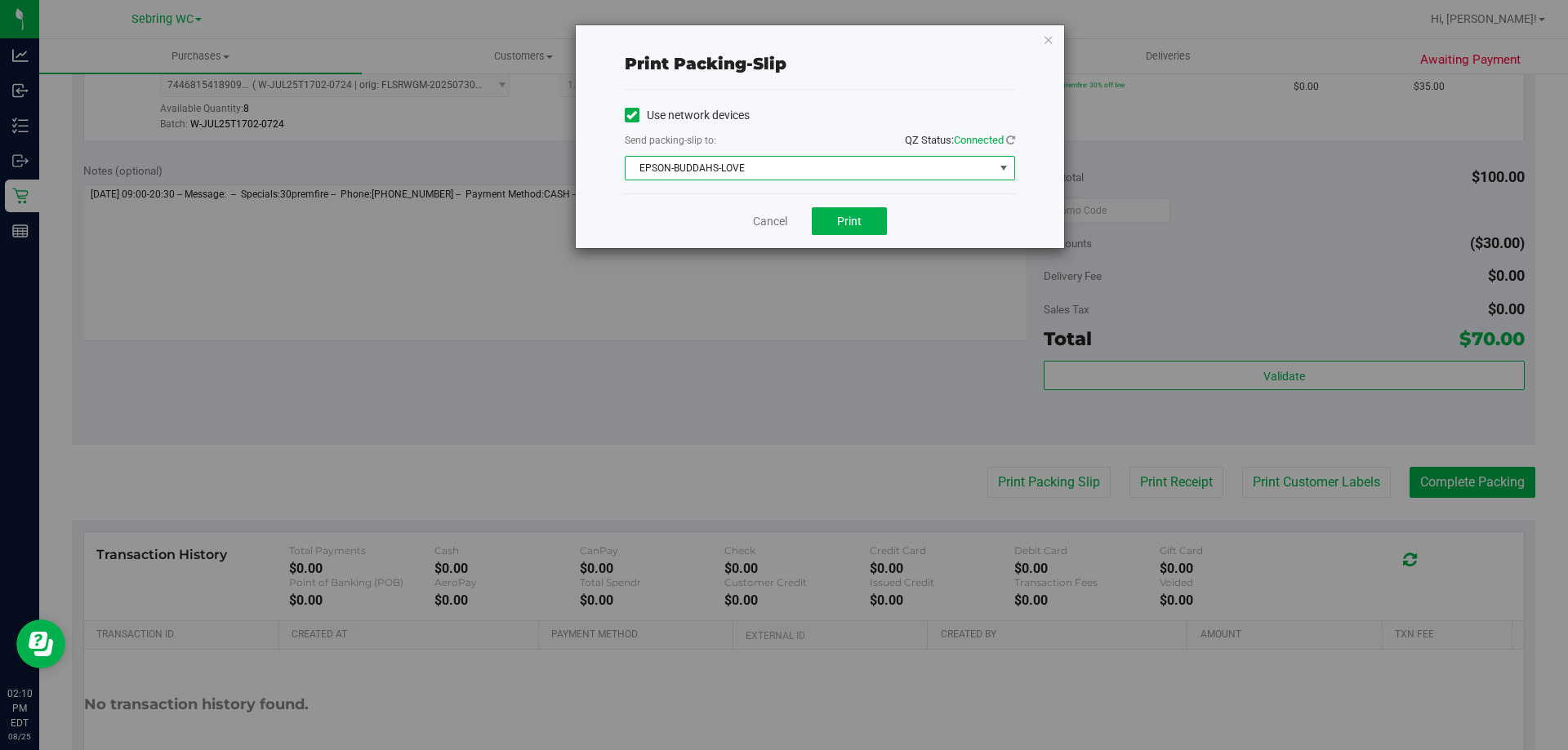
drag, startPoint x: 702, startPoint y: 219, endPoint x: 795, endPoint y: 219, distance: 93.0
click at [704, 219] on div "Cancel Print" at bounding box center [819, 221] width 391 height 55
click at [835, 219] on button "Print" at bounding box center [849, 222] width 76 height 28
click at [764, 217] on link "Cancel" at bounding box center [770, 222] width 34 height 17
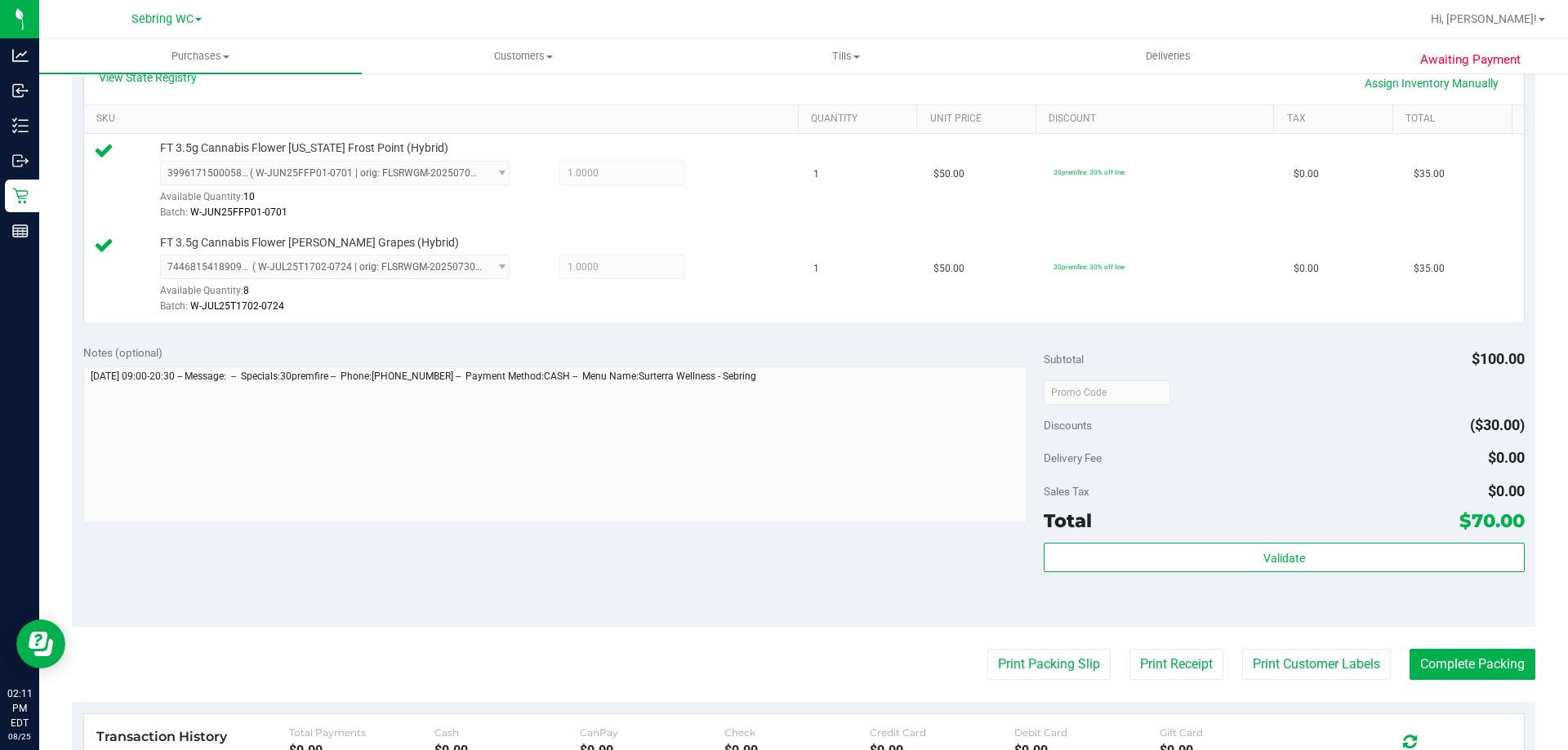
scroll to position [439, 0]
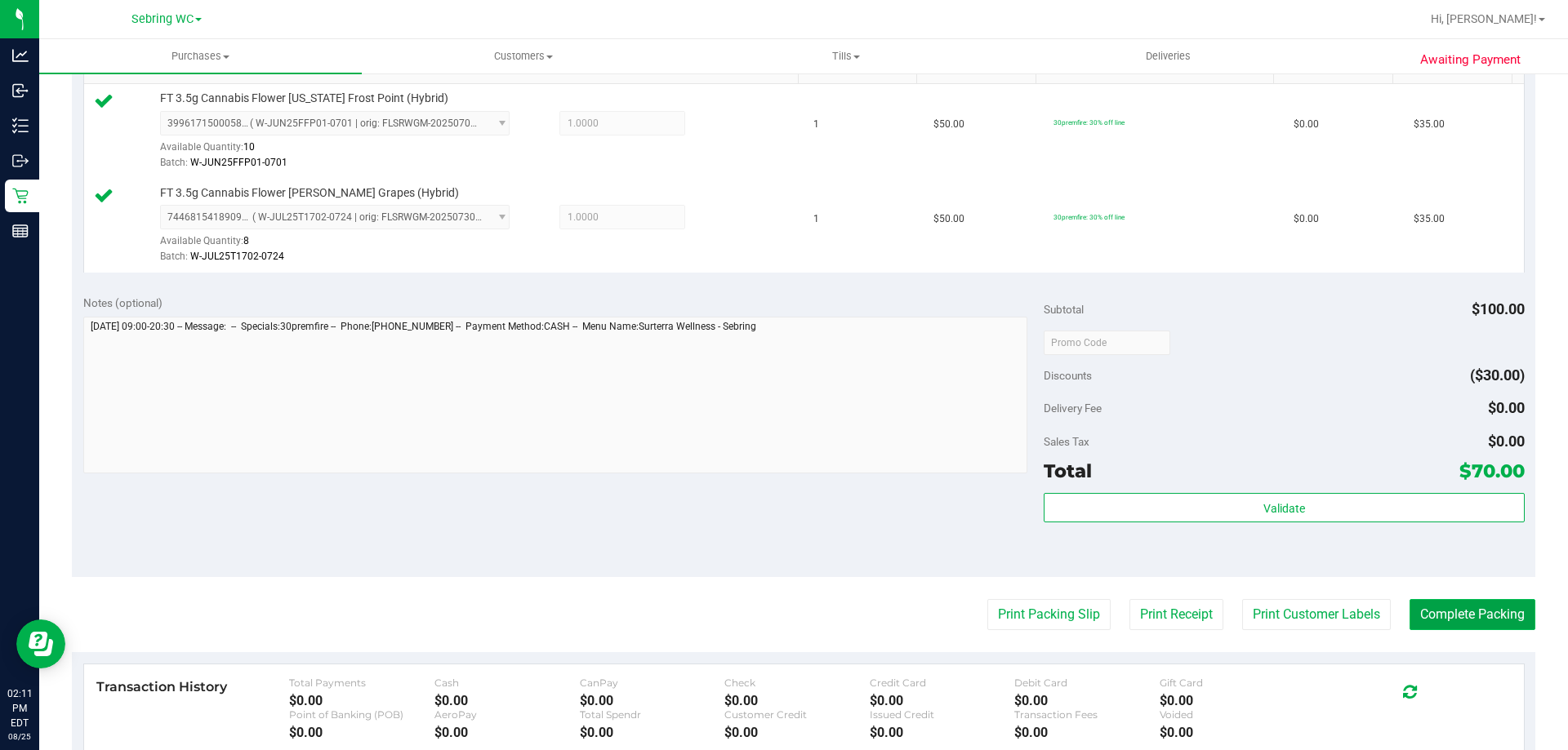
click at [1436, 625] on button "Complete Packing" at bounding box center [1472, 614] width 126 height 31
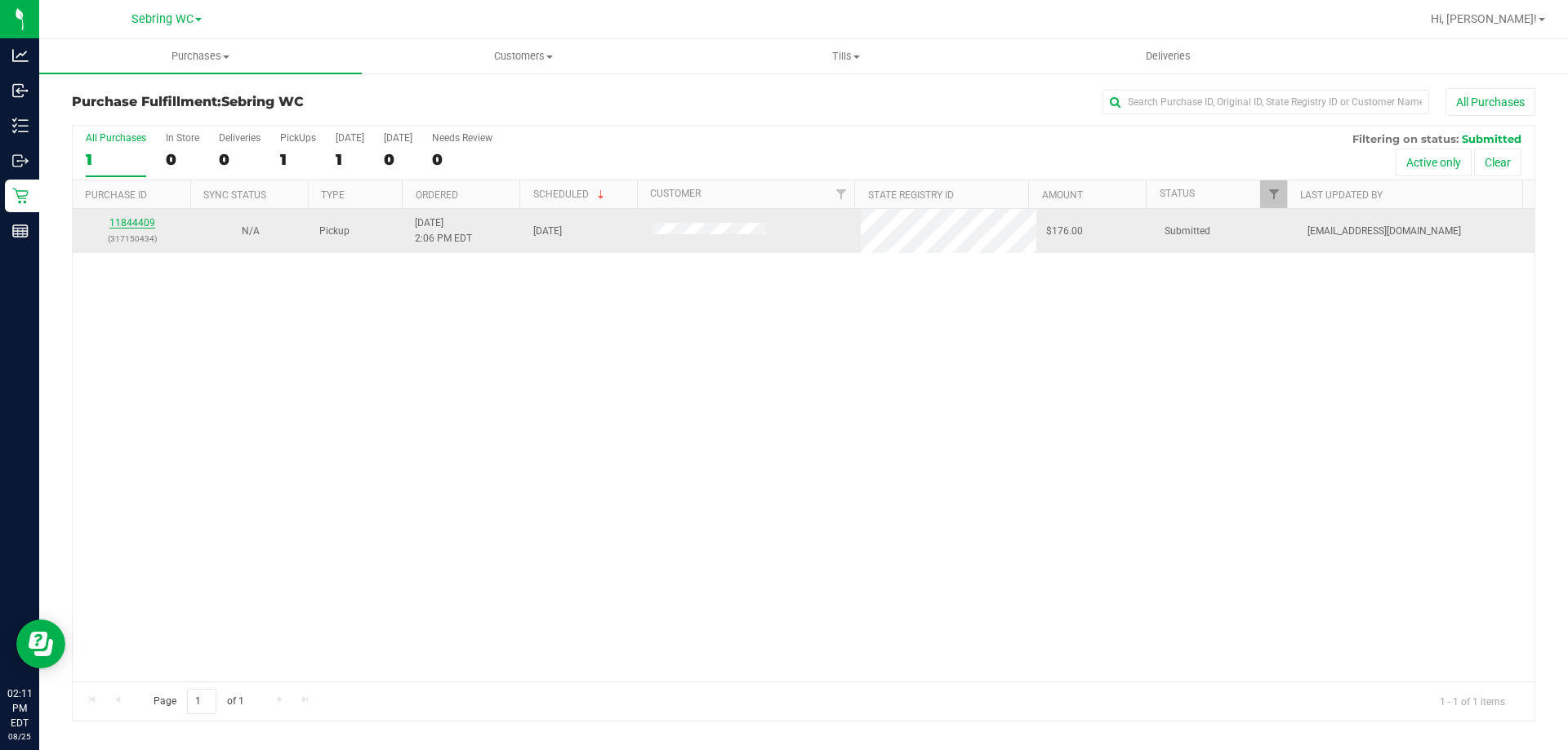
click at [141, 222] on link "11844409" at bounding box center [131, 223] width 46 height 11
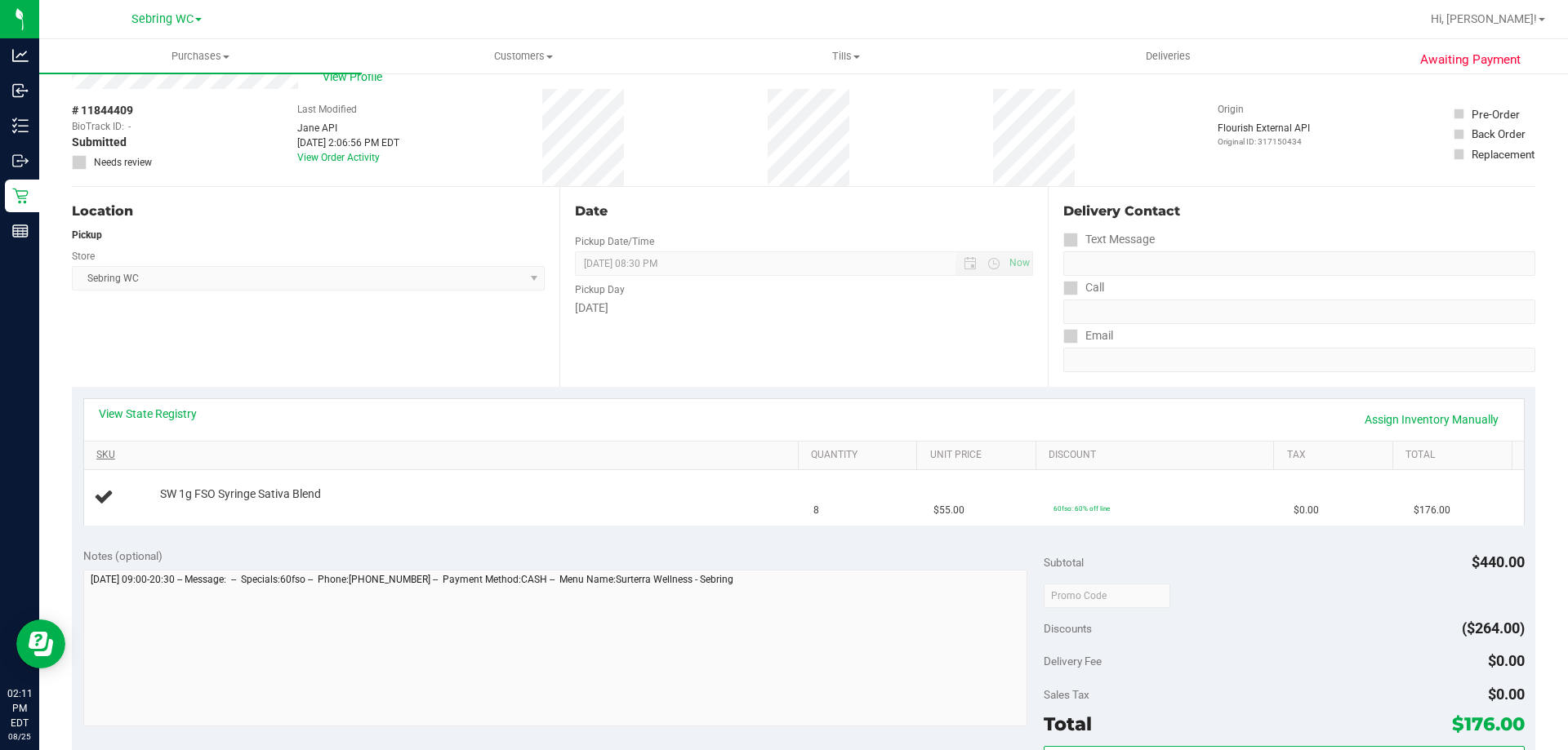
scroll to position [82, 0]
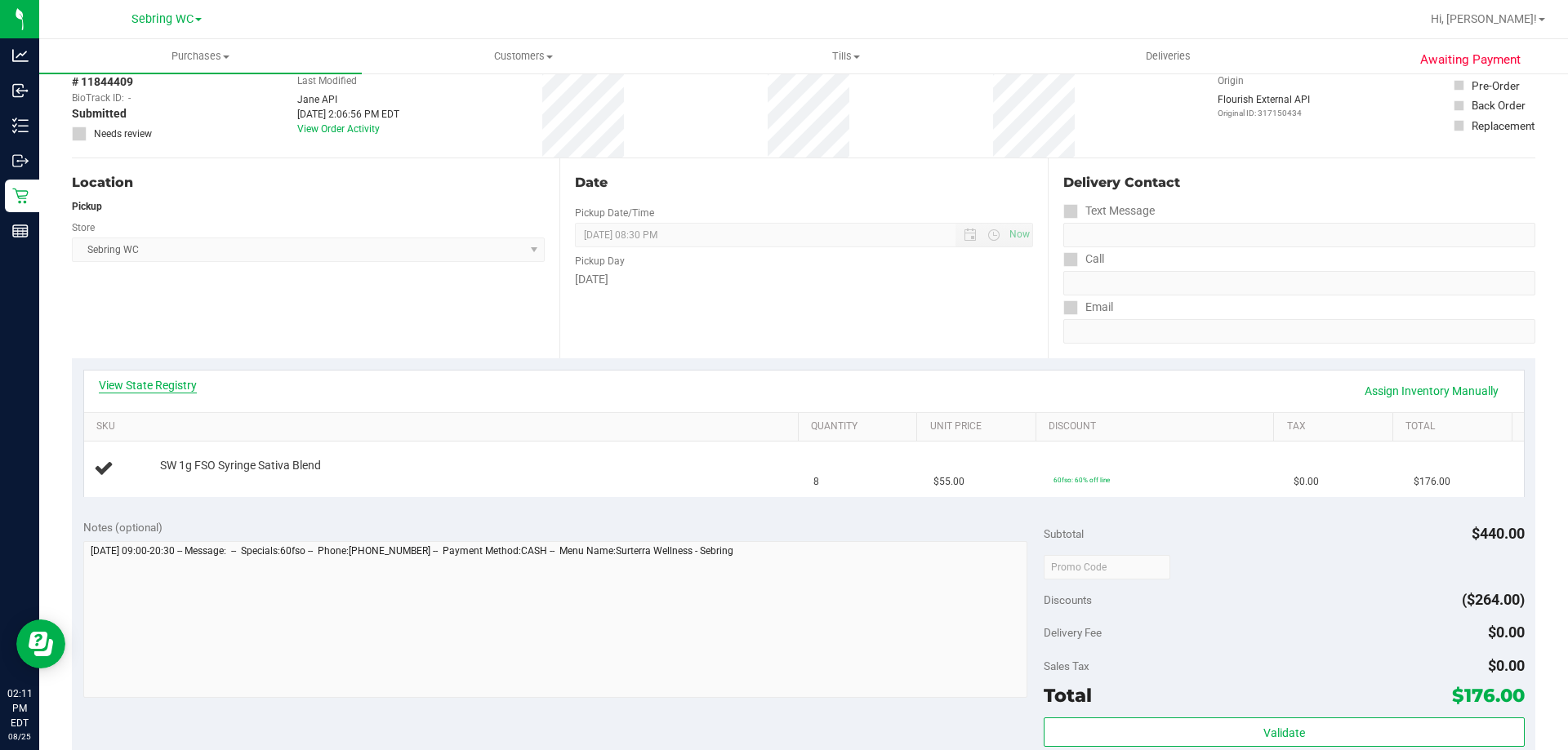
click at [154, 380] on link "View State Registry" at bounding box center [147, 386] width 98 height 17
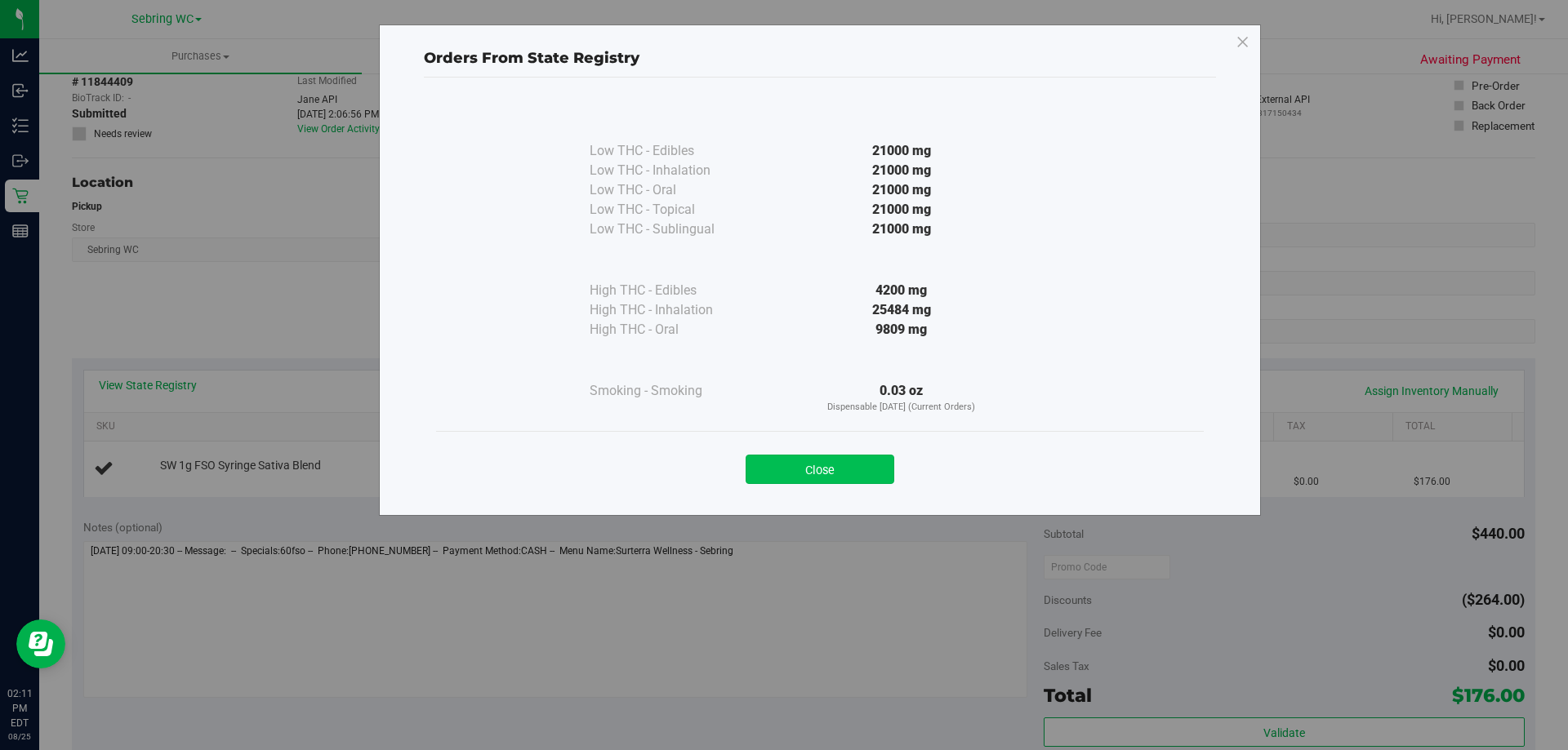
click at [777, 463] on button "Close" at bounding box center [819, 470] width 148 height 30
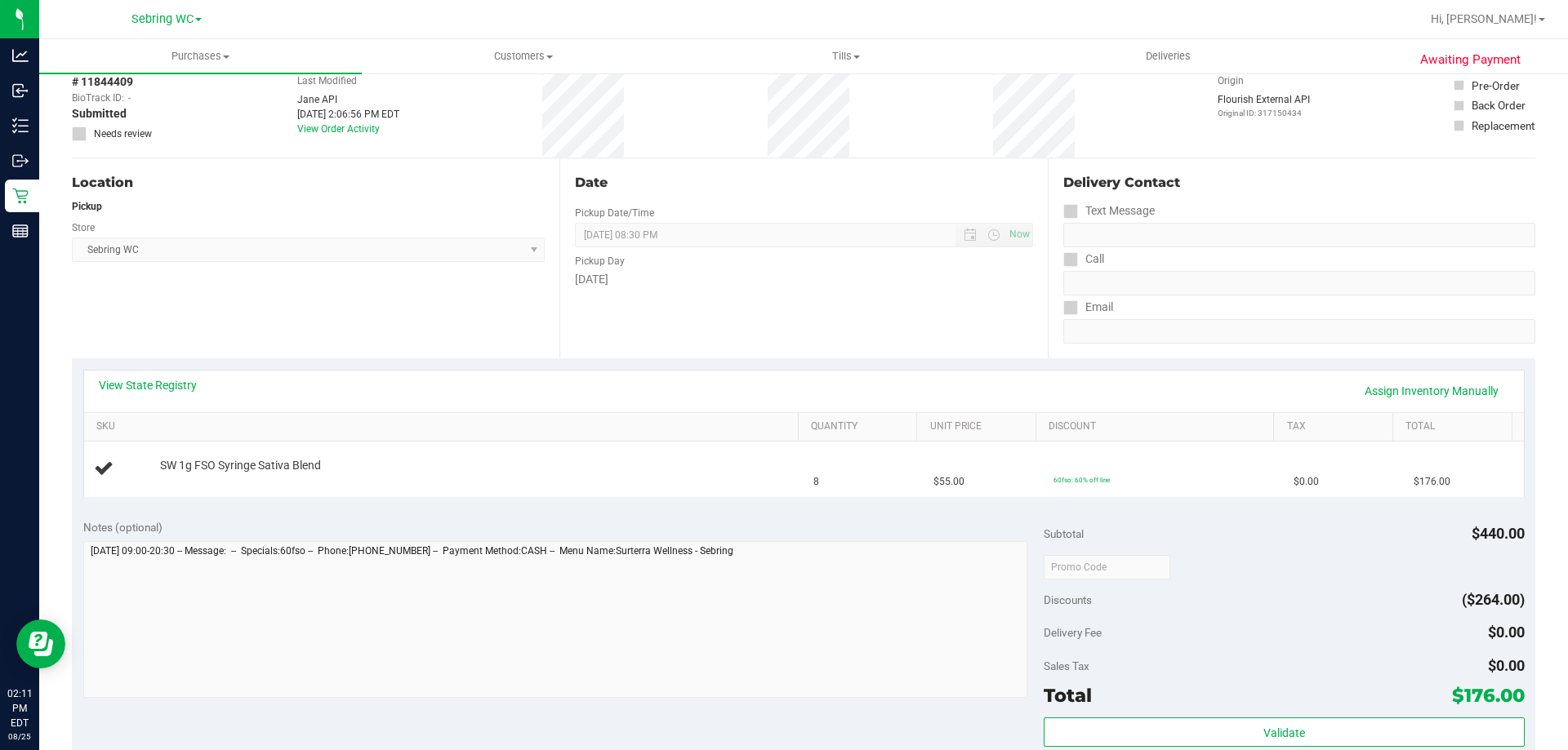
click at [637, 379] on div "View State Registry Assign Inventory Manually" at bounding box center [804, 391] width 1410 height 28
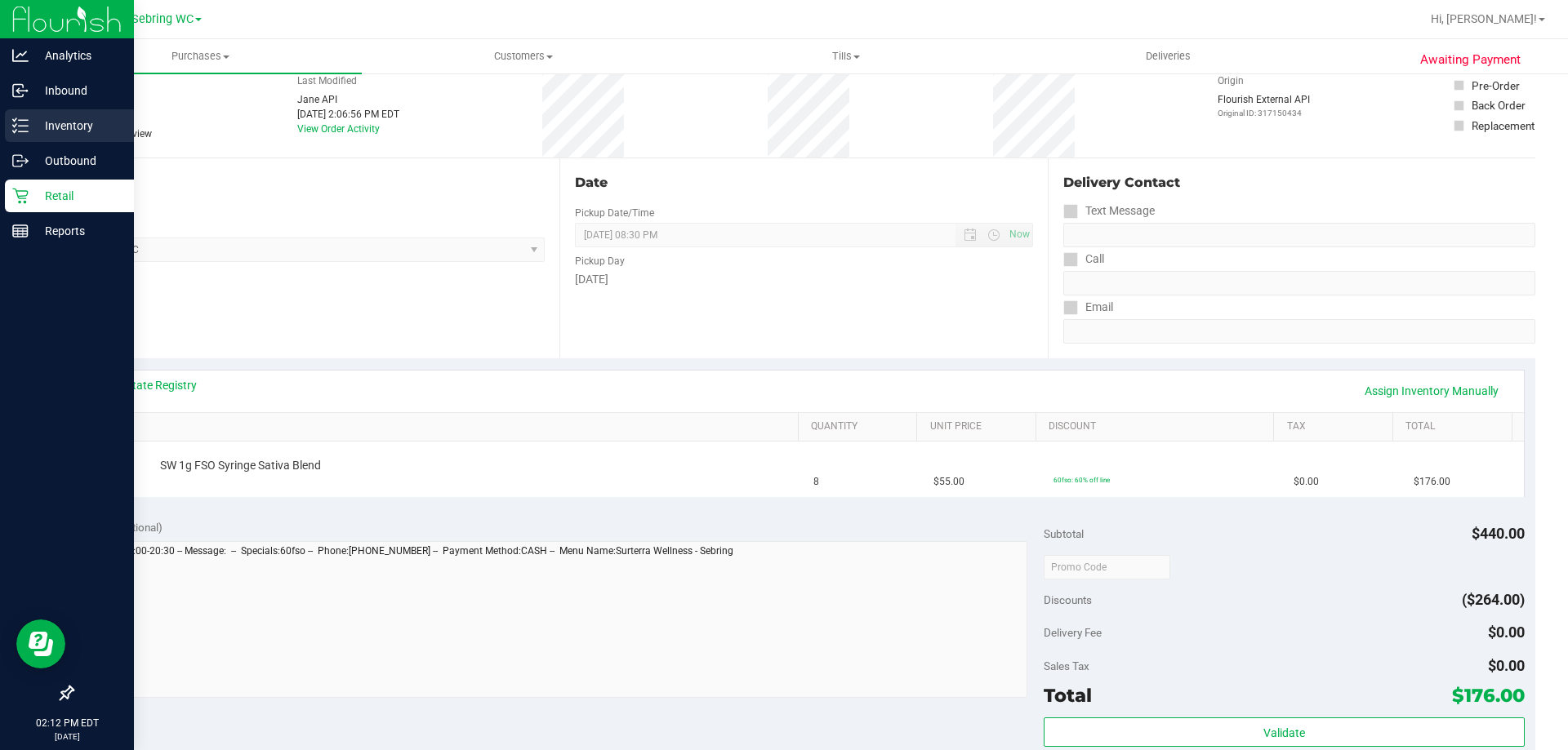
click at [23, 120] on line at bounding box center [23, 120] width 9 height 0
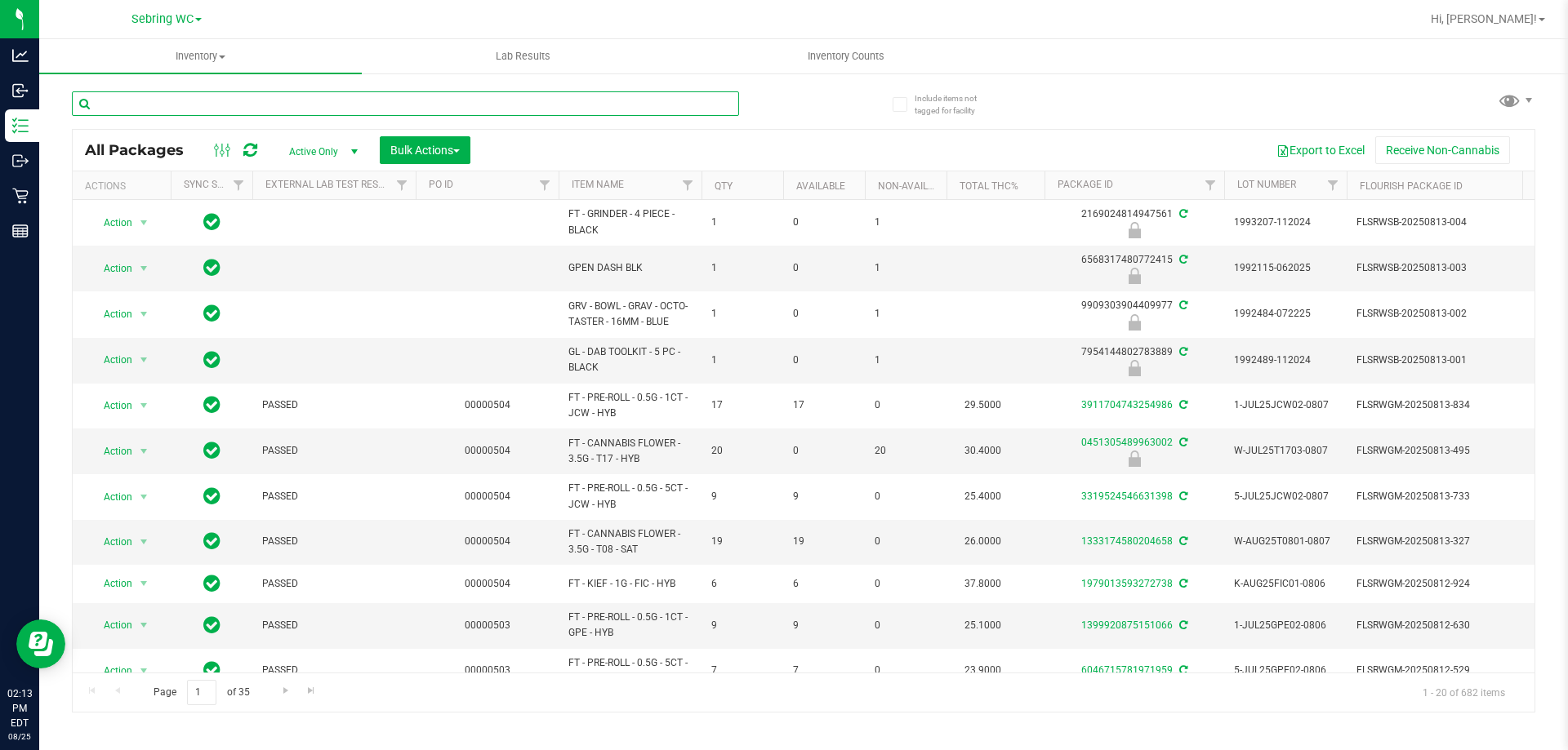
click at [212, 99] on input "text" at bounding box center [406, 103] width 667 height 24
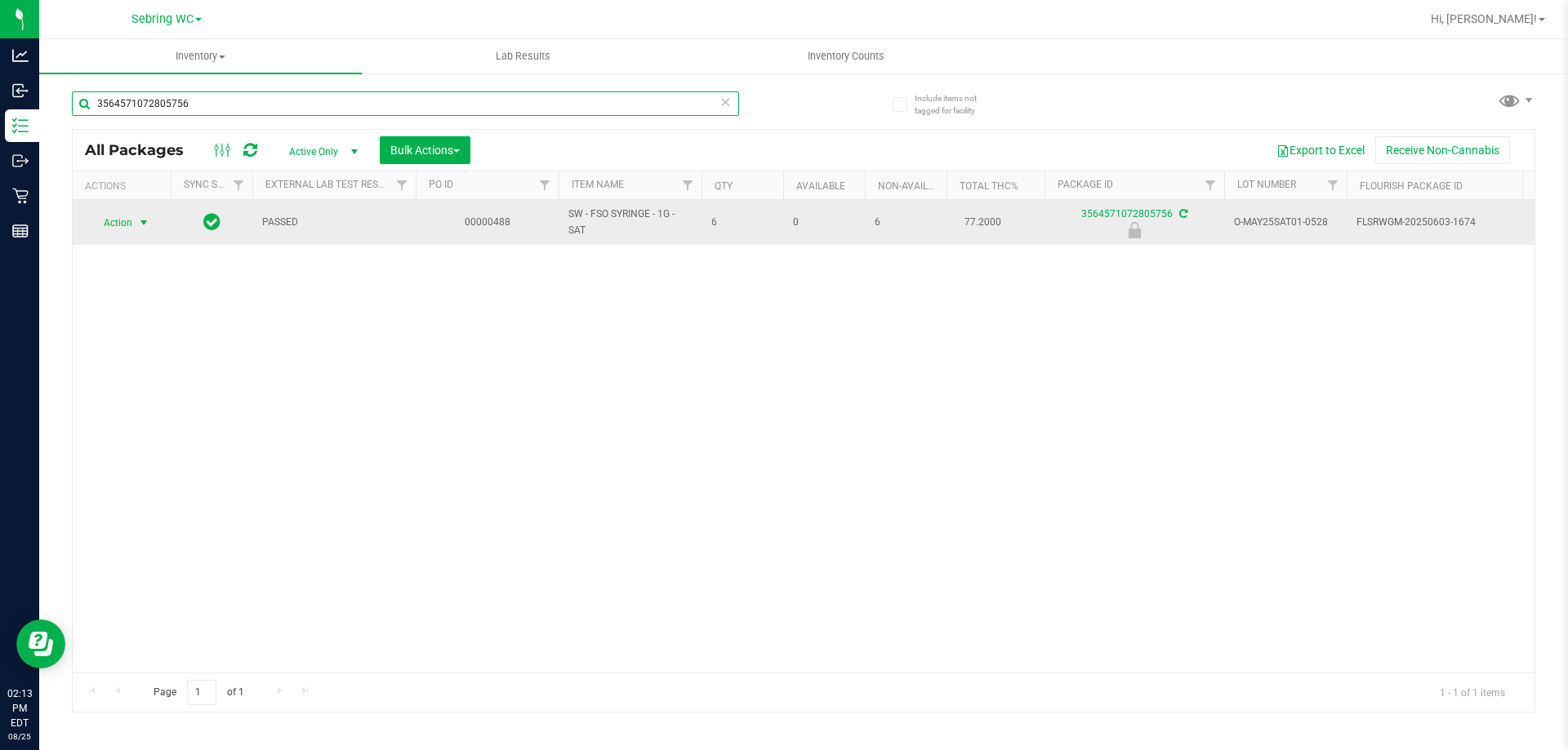
type input "3564571072805756"
click at [132, 227] on span "Action" at bounding box center [111, 223] width 44 height 23
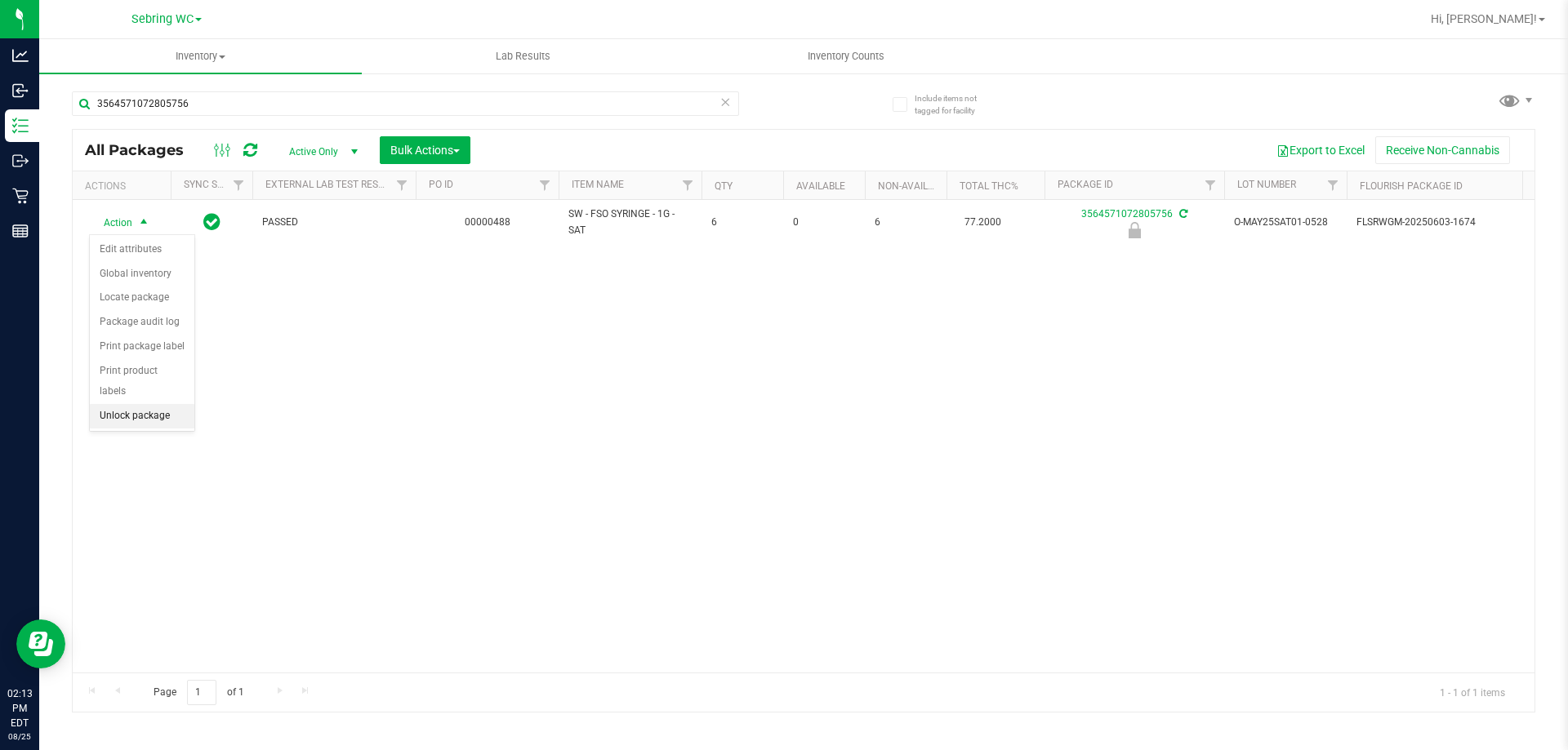
click at [133, 404] on li "Unlock package" at bounding box center [142, 416] width 104 height 24
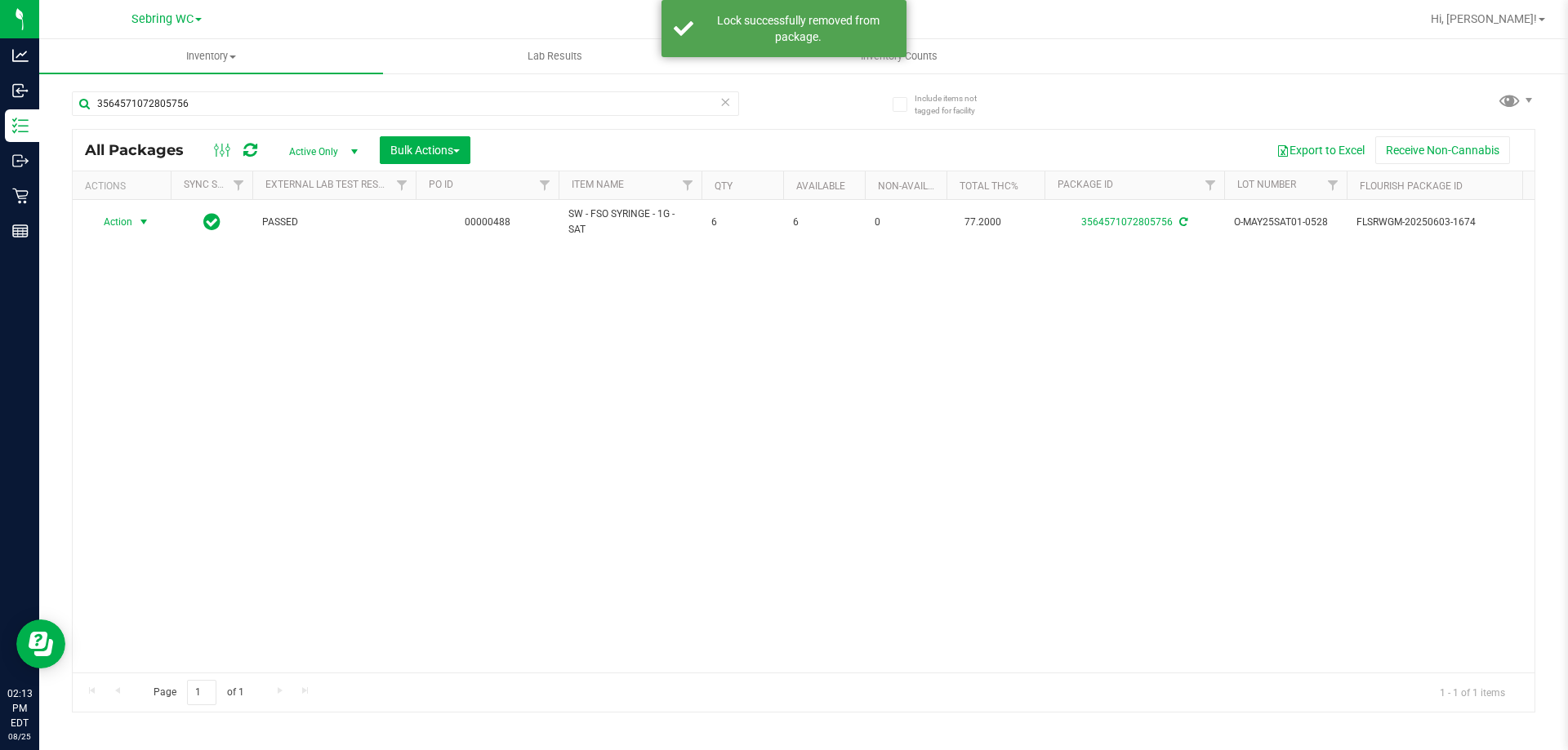
click at [122, 223] on span "Action" at bounding box center [111, 222] width 44 height 23
click at [378, 471] on div "Action Action Adjust qty Create package Edit attributes Global inventory Locate…" at bounding box center [804, 436] width 1462 height 472
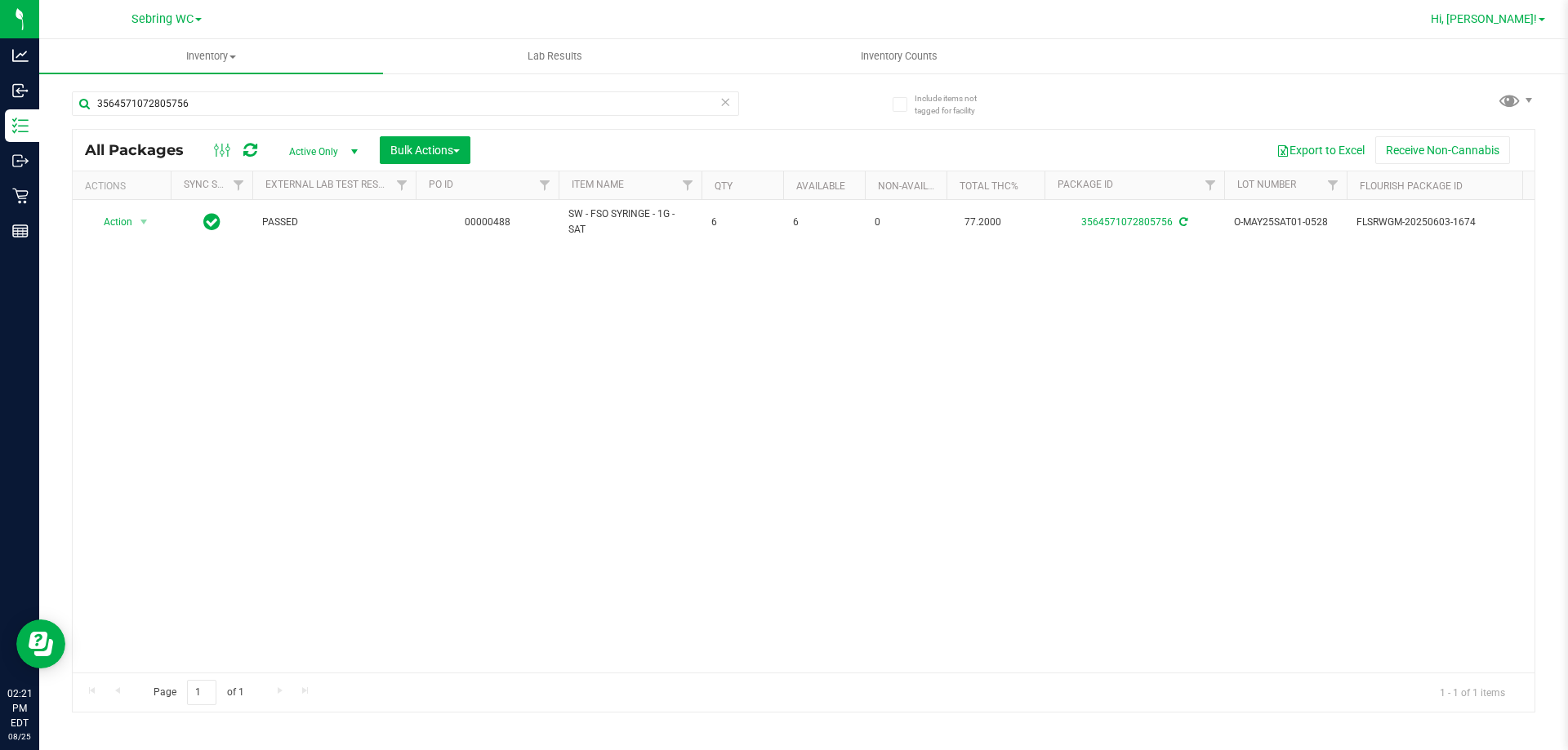
click at [1508, 18] on span "Hi, [PERSON_NAME]!" at bounding box center [1484, 19] width 106 height 13
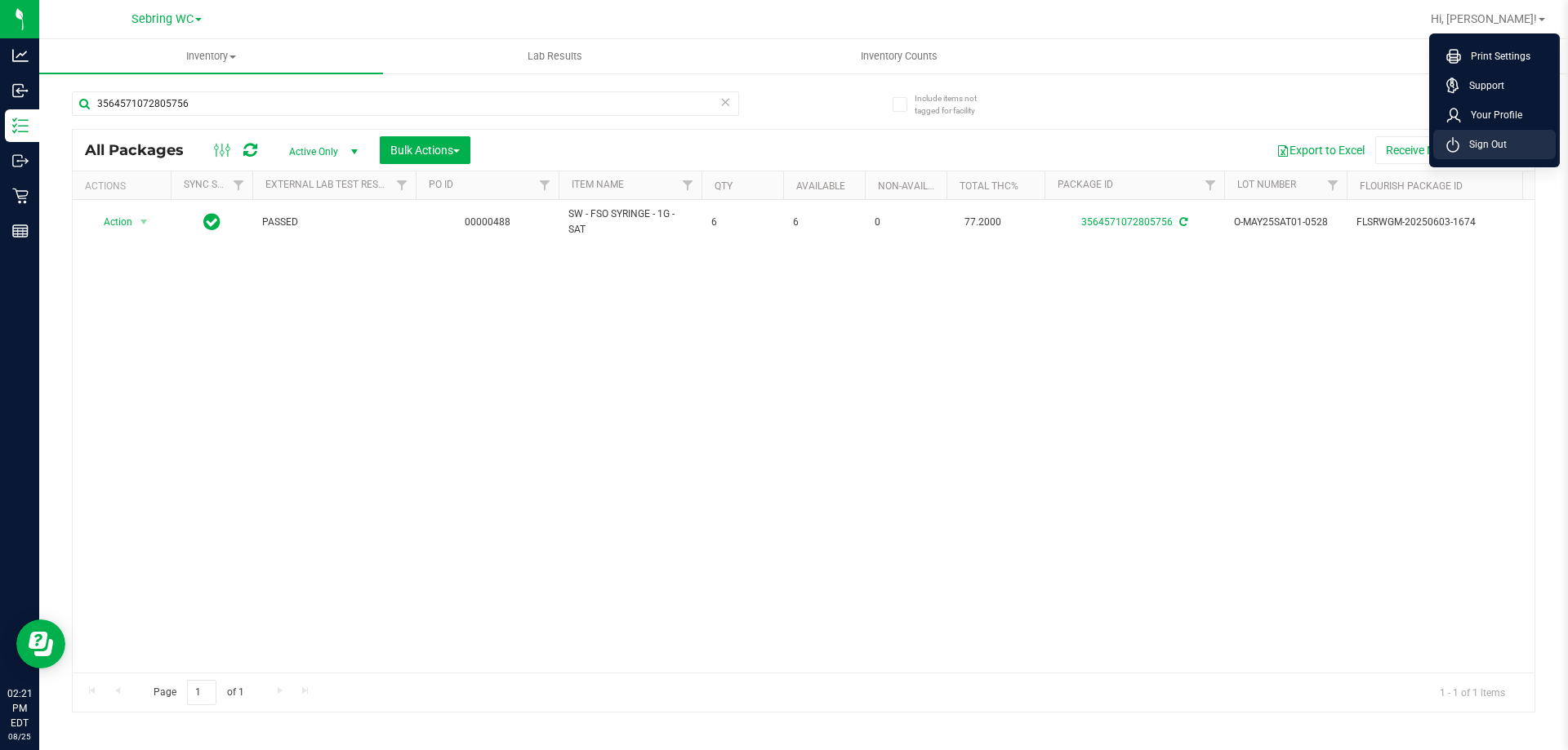
click at [1471, 140] on span "Sign Out" at bounding box center [1483, 144] width 48 height 17
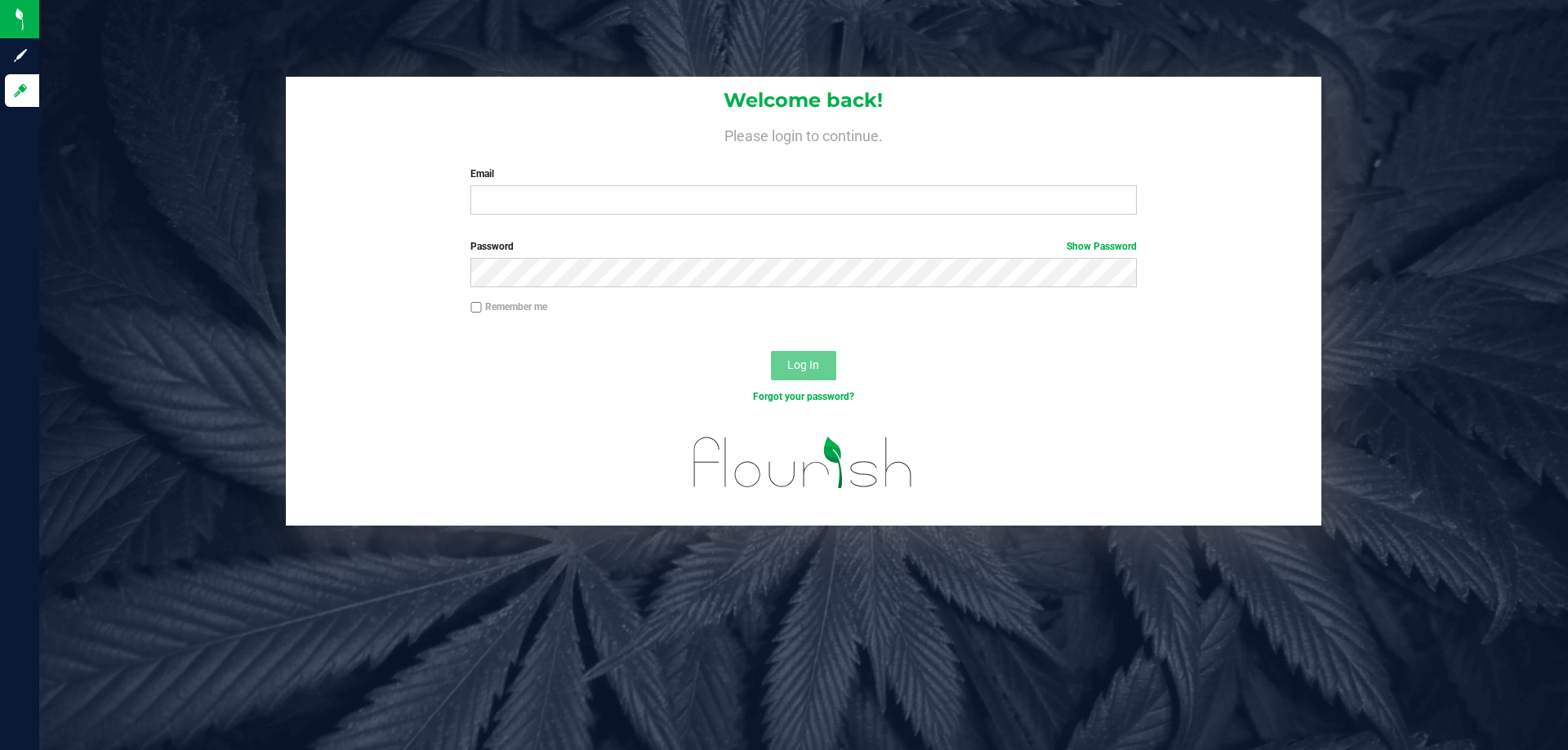
click at [432, 422] on div at bounding box center [804, 472] width 1036 height 103
click at [850, 208] on input "Email" at bounding box center [804, 200] width 666 height 30
type input "[EMAIL_ADDRESS][DOMAIN_NAME]"
click at [771, 351] on button "Log In" at bounding box center [804, 366] width 65 height 30
